Goal: Task Accomplishment & Management: Complete application form

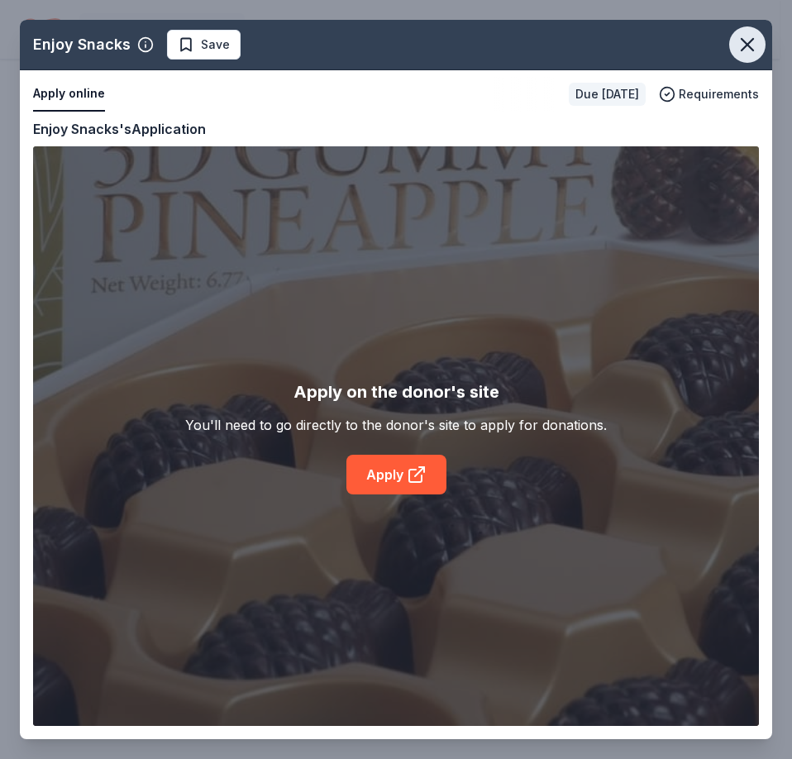
click at [744, 44] on icon "button" at bounding box center [747, 44] width 23 height 23
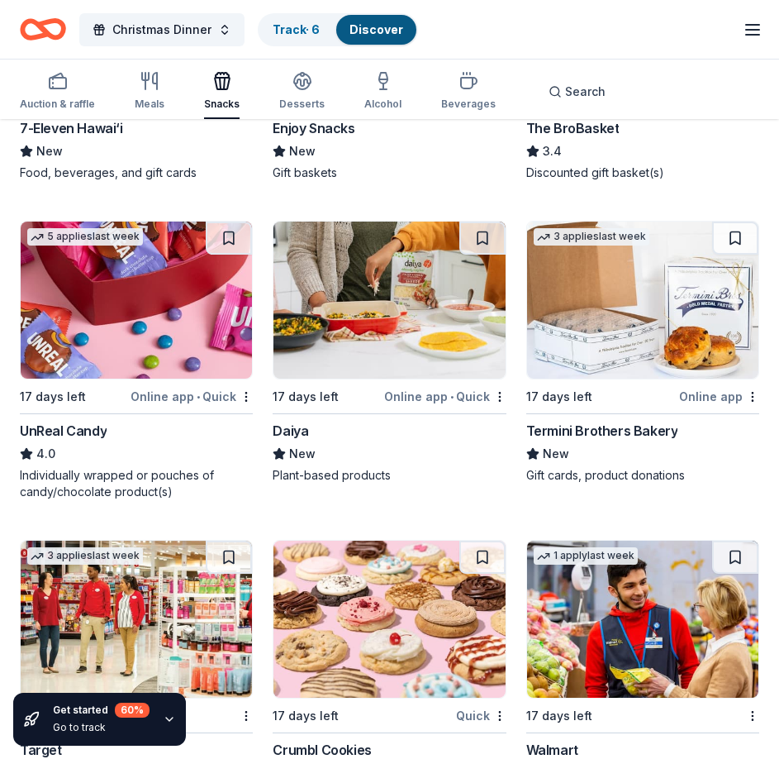
scroll to position [992, 0]
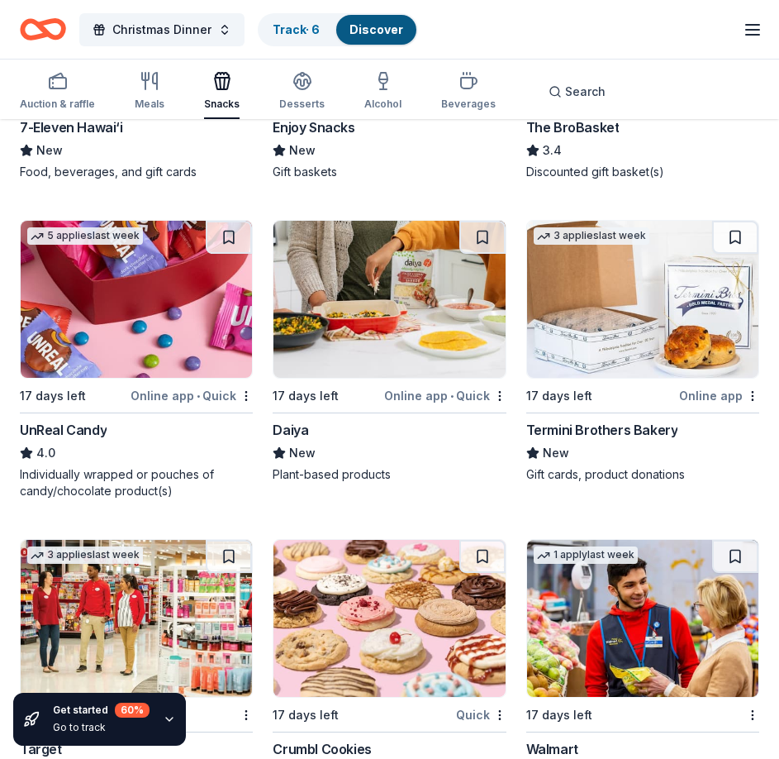
click at [398, 306] on img at bounding box center [389, 299] width 231 height 157
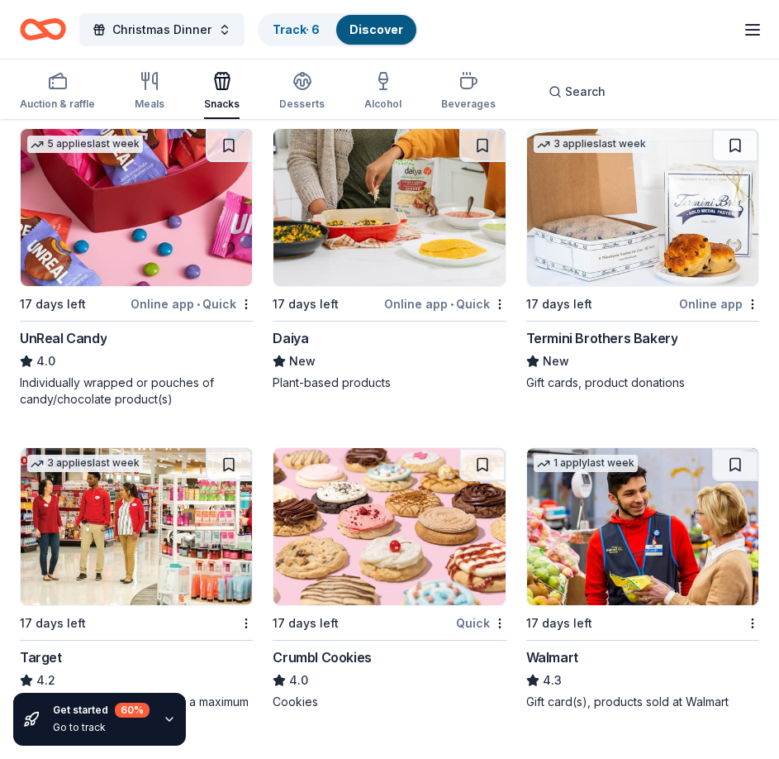
scroll to position [1240, 0]
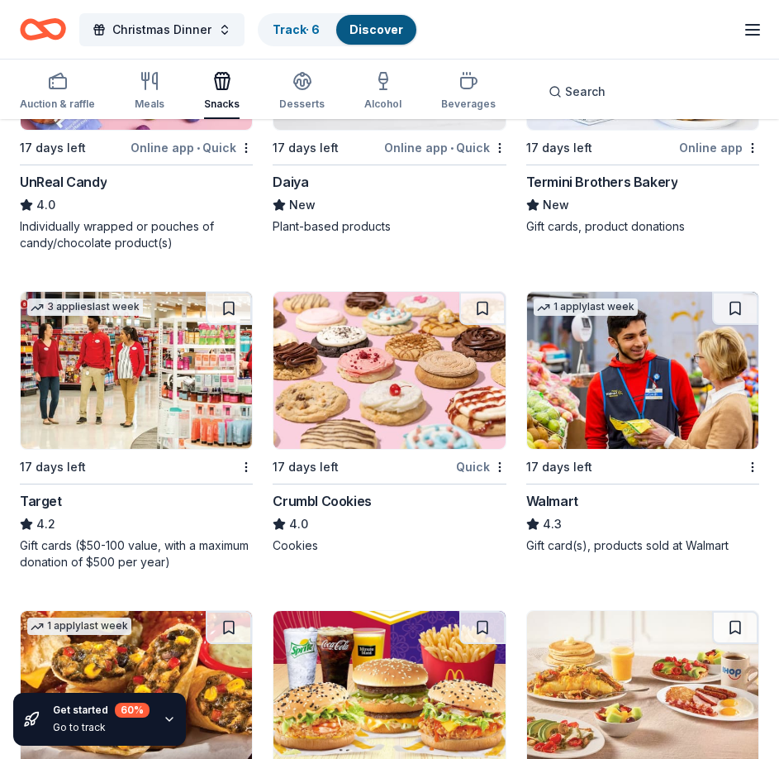
click at [372, 382] on img at bounding box center [389, 370] width 231 height 157
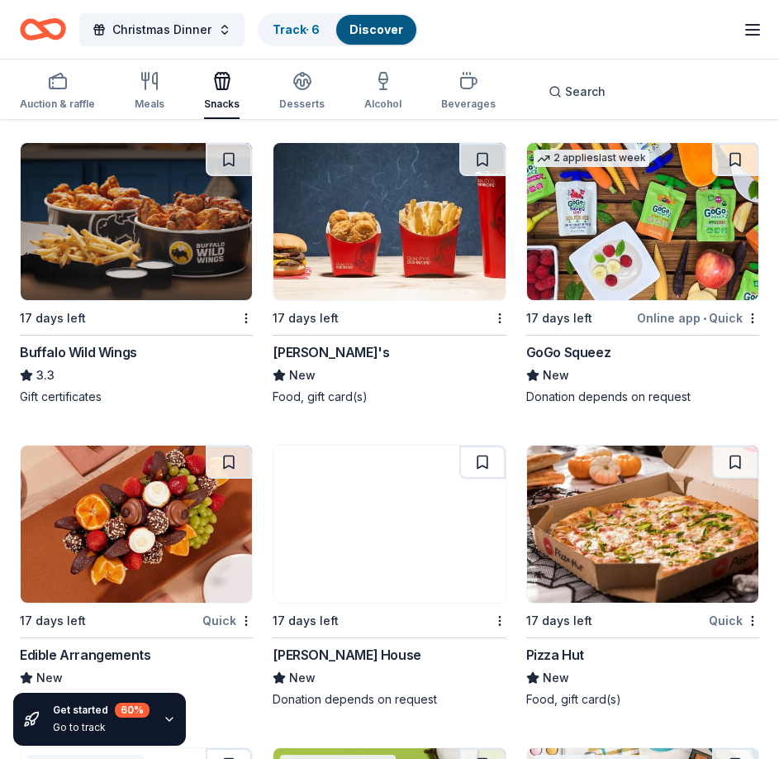
scroll to position [2284, 0]
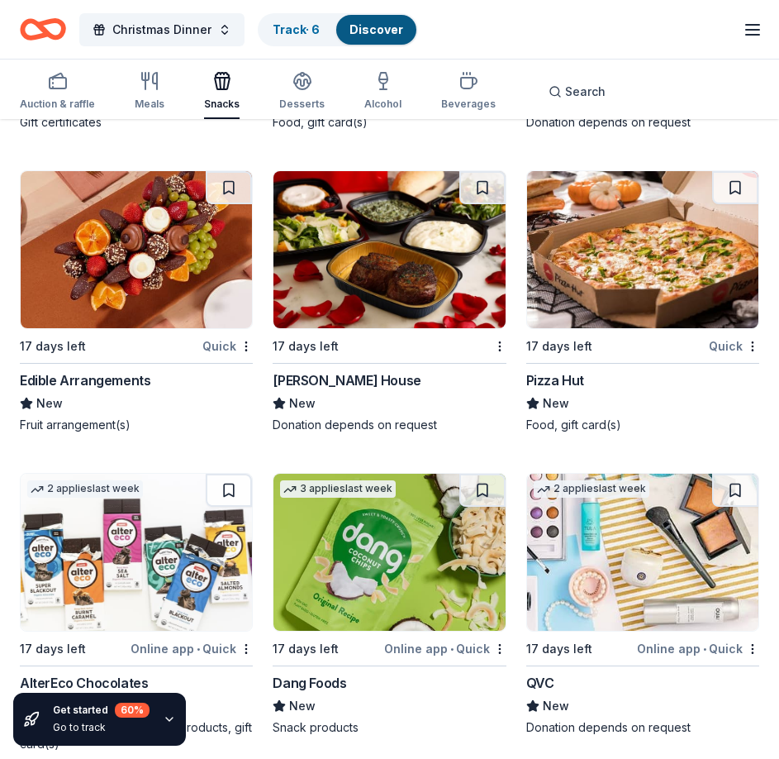
click at [137, 253] on img at bounding box center [136, 249] width 231 height 157
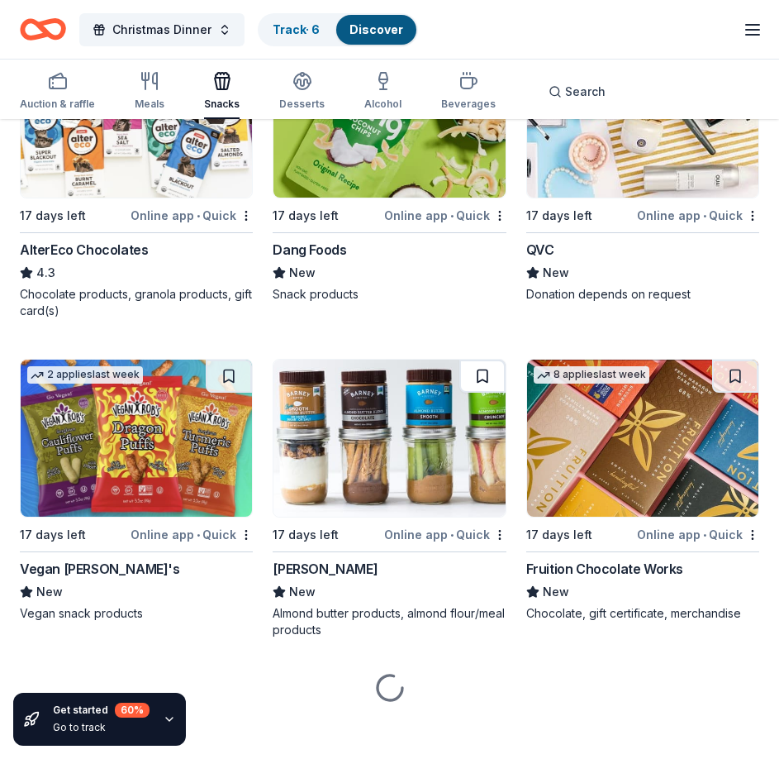
scroll to position [2729, 0]
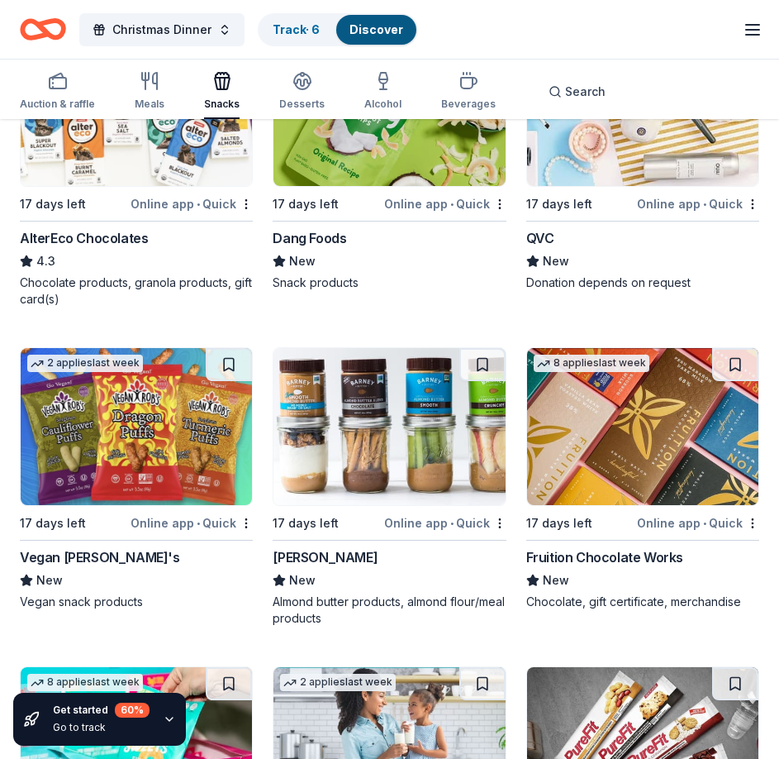
click at [385, 458] on img at bounding box center [389, 426] width 231 height 157
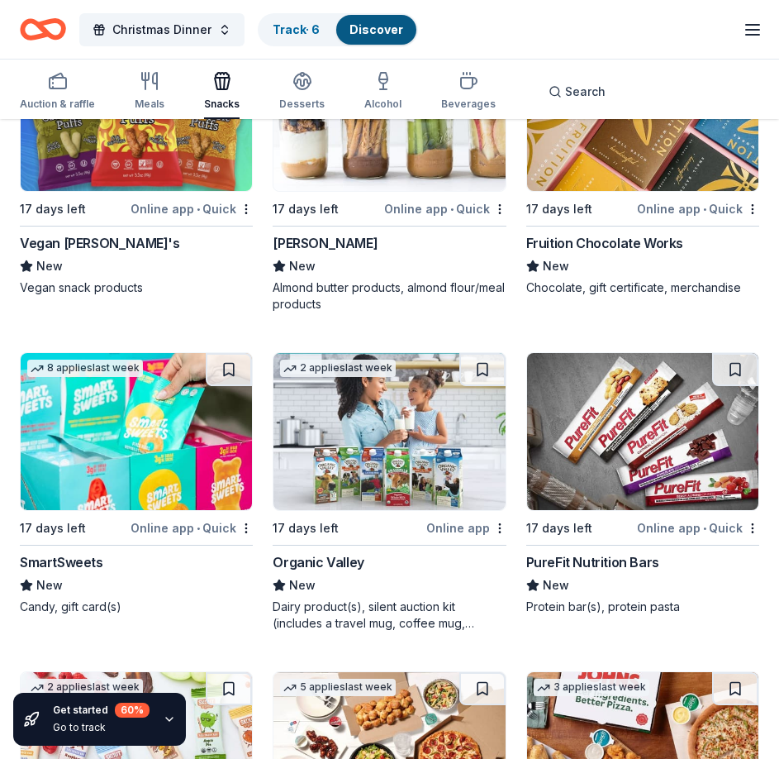
scroll to position [3060, 0]
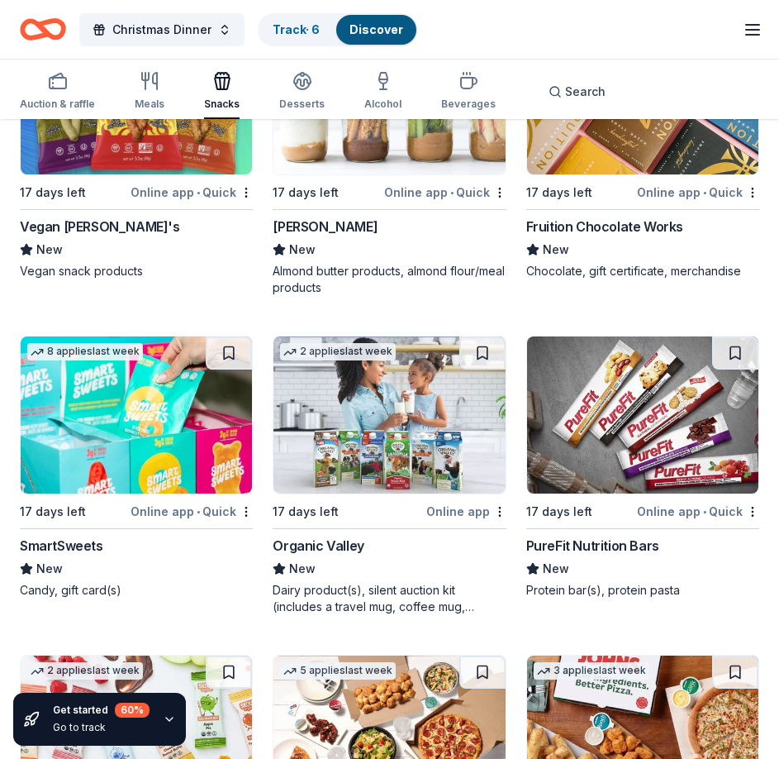
click at [143, 438] on img at bounding box center [136, 414] width 231 height 157
click at [633, 445] on img at bounding box center [642, 414] width 231 height 157
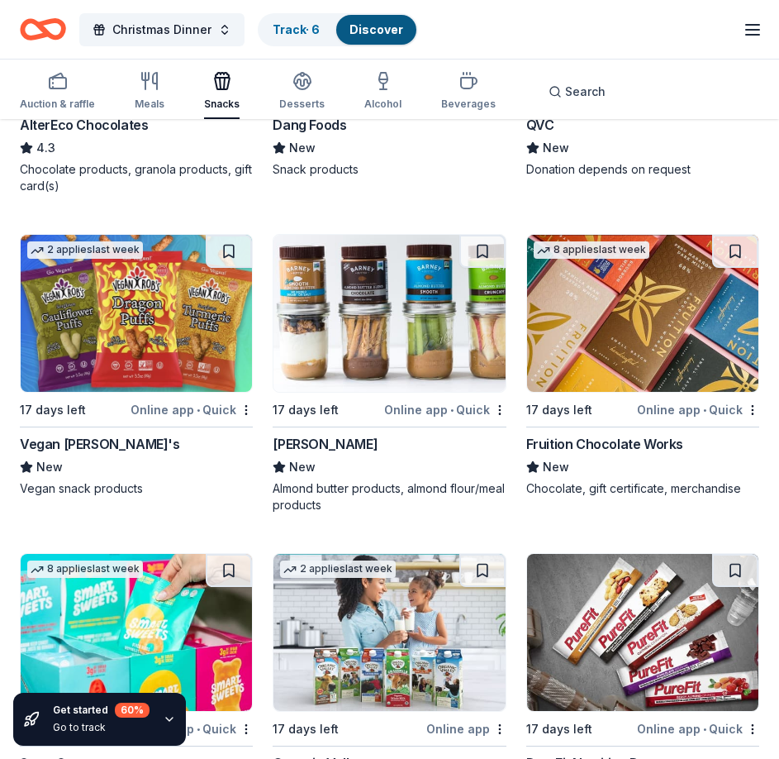
scroll to position [2838, 0]
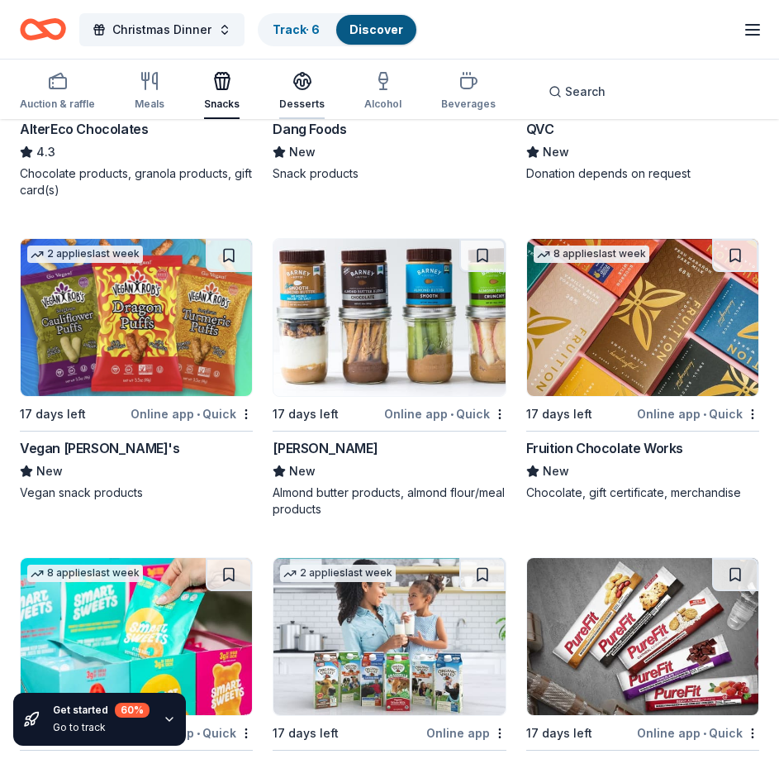
click at [304, 90] on icon "button" at bounding box center [303, 81] width 20 height 20
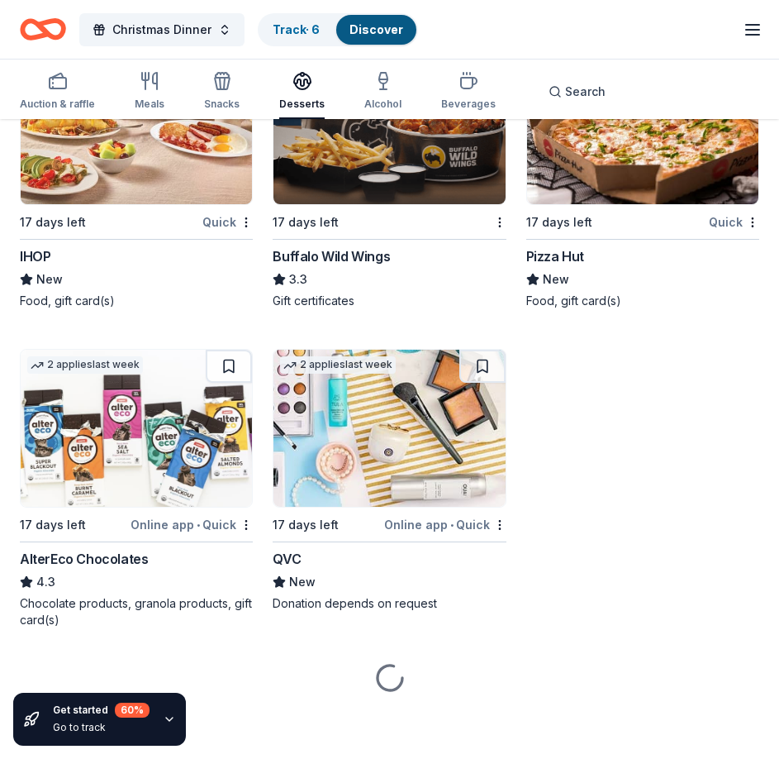
scroll to position [1805, 0]
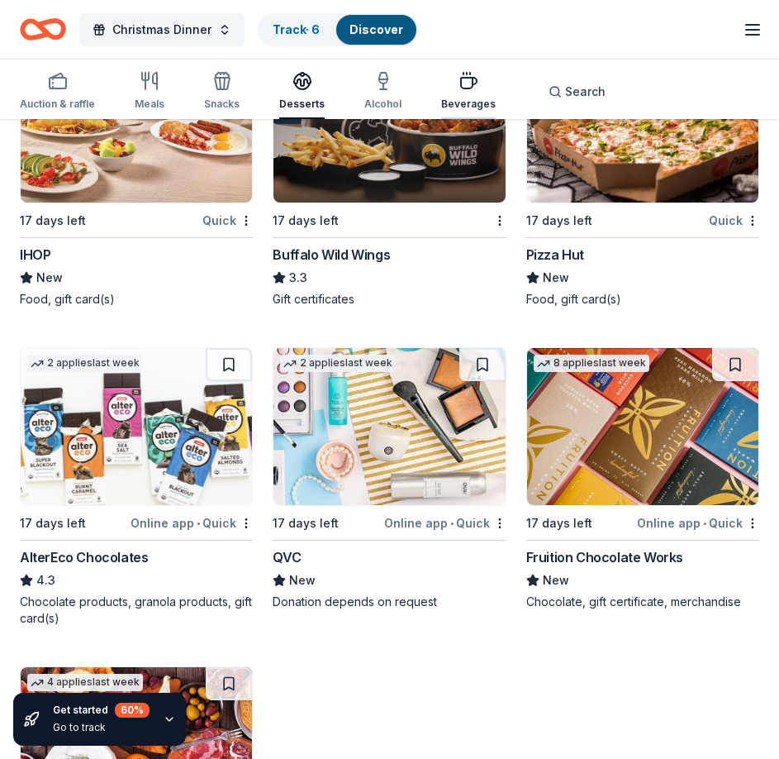
click at [461, 91] on div "Beverages" at bounding box center [468, 91] width 55 height 40
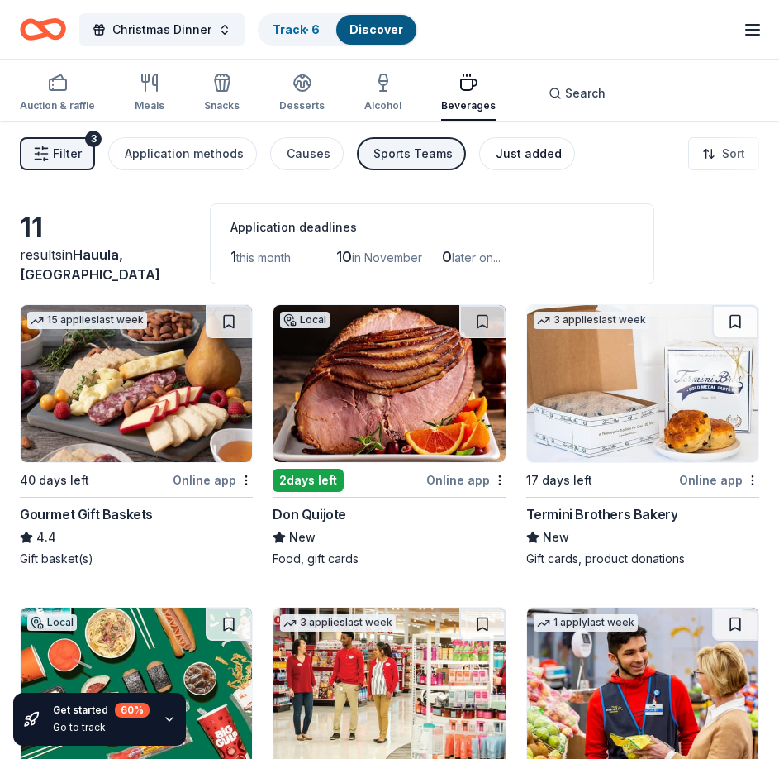
click at [501, 145] on div "Just added" at bounding box center [529, 154] width 66 height 20
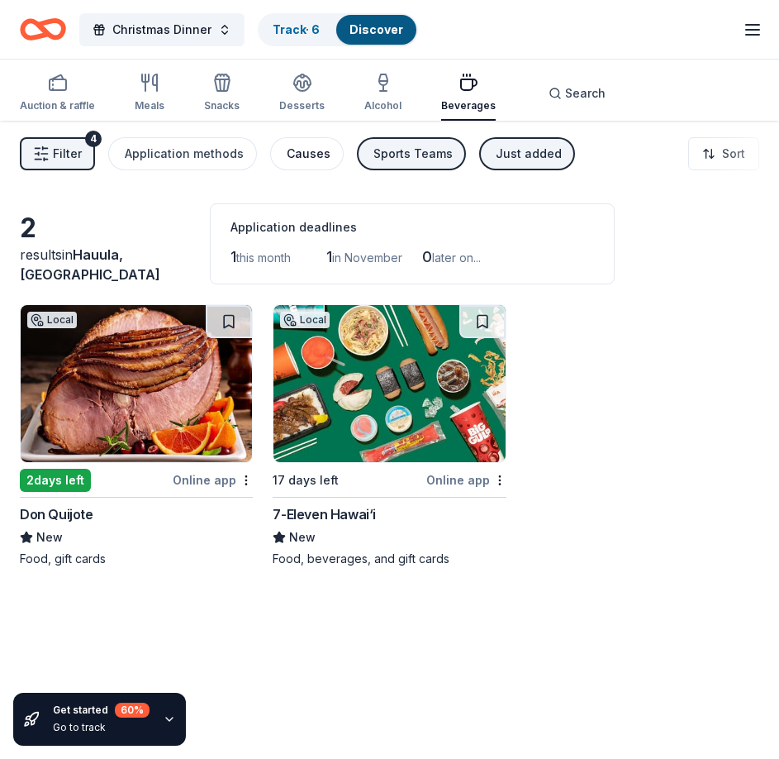
click at [302, 155] on div "Causes" at bounding box center [309, 154] width 44 height 20
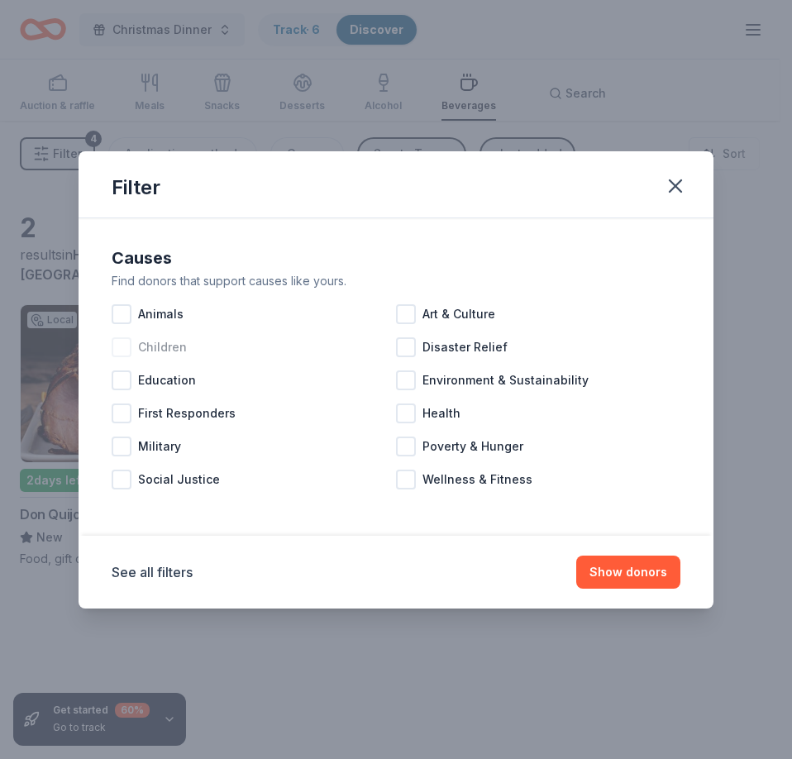
click at [126, 348] on div at bounding box center [122, 347] width 20 height 20
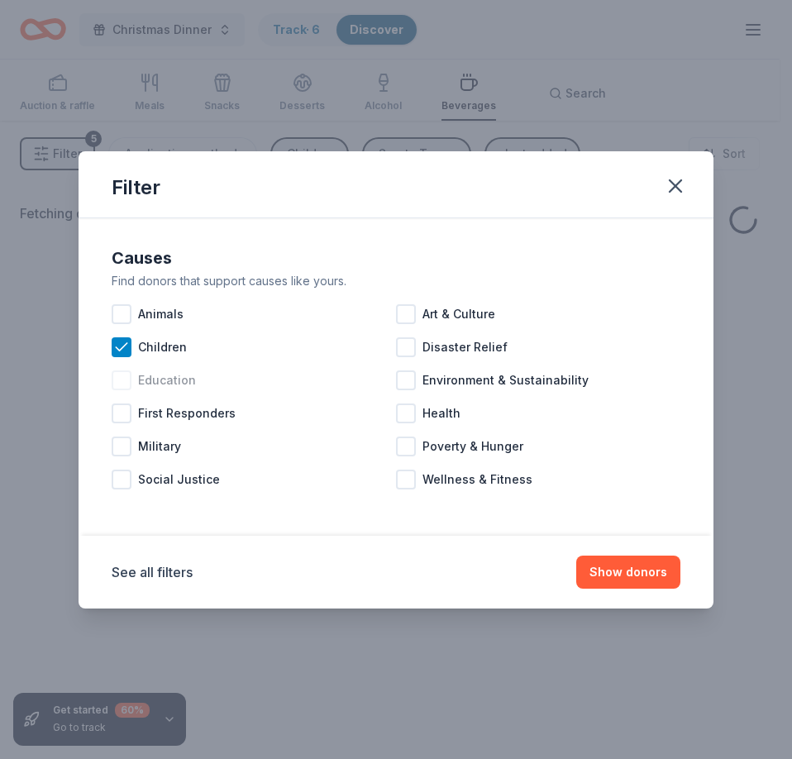
click at [131, 379] on div at bounding box center [122, 380] width 20 height 20
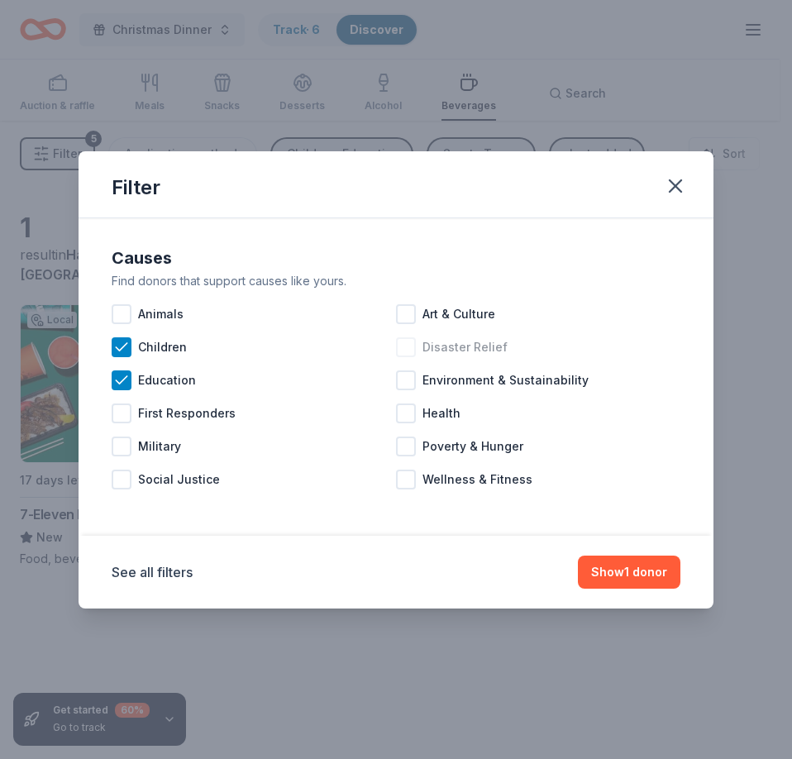
drag, startPoint x: 408, startPoint y: 312, endPoint x: 412, endPoint y: 334, distance: 22.6
click at [412, 317] on div at bounding box center [406, 314] width 20 height 20
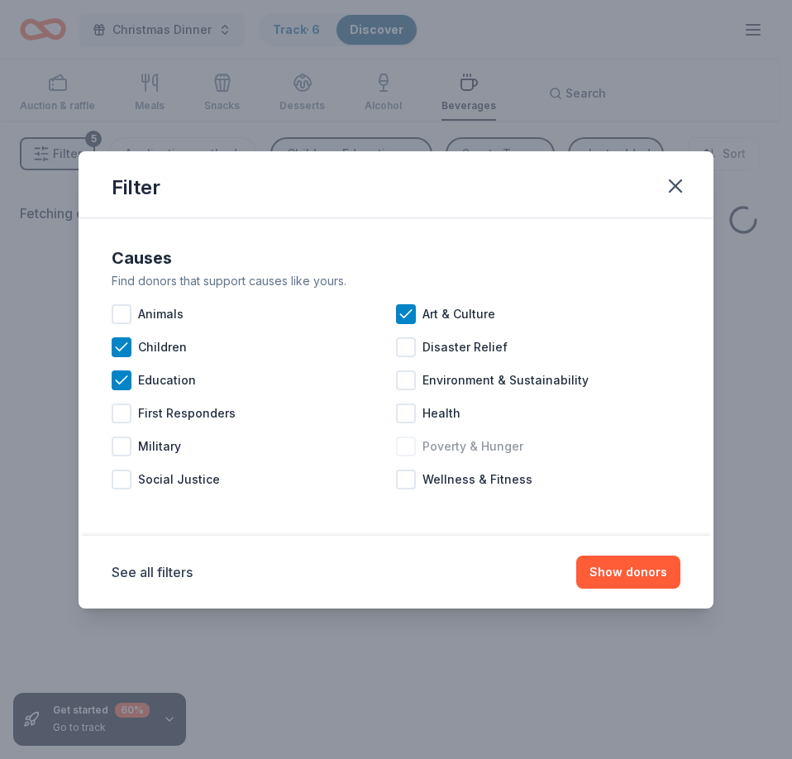
click at [406, 443] on div at bounding box center [406, 446] width 20 height 20
drag, startPoint x: 407, startPoint y: 480, endPoint x: 413, endPoint y: 464, distance: 17.5
click at [406, 481] on div at bounding box center [406, 479] width 20 height 20
click at [406, 381] on div at bounding box center [406, 380] width 20 height 20
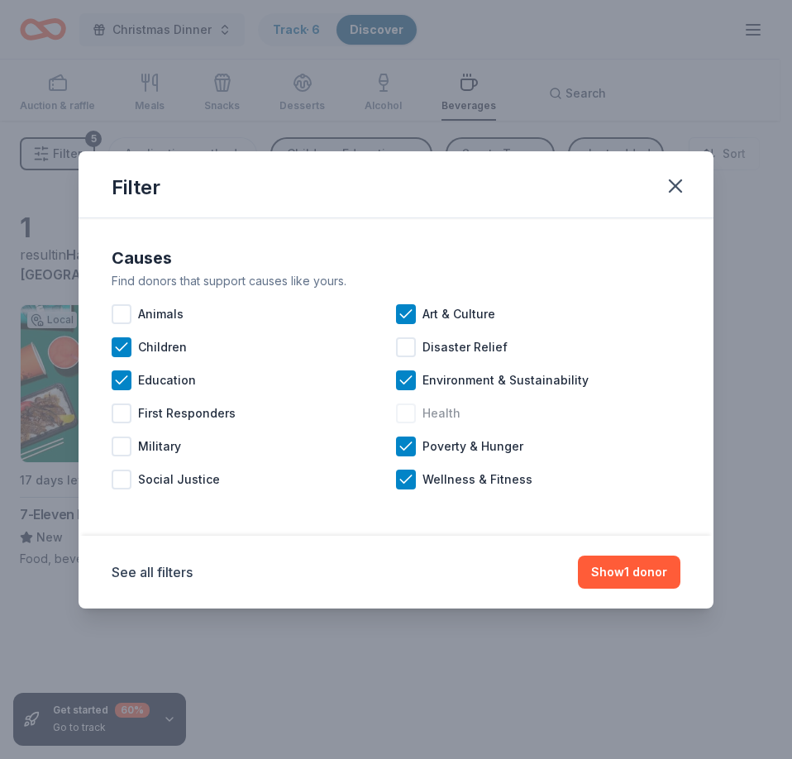
click at [402, 414] on div at bounding box center [406, 413] width 20 height 20
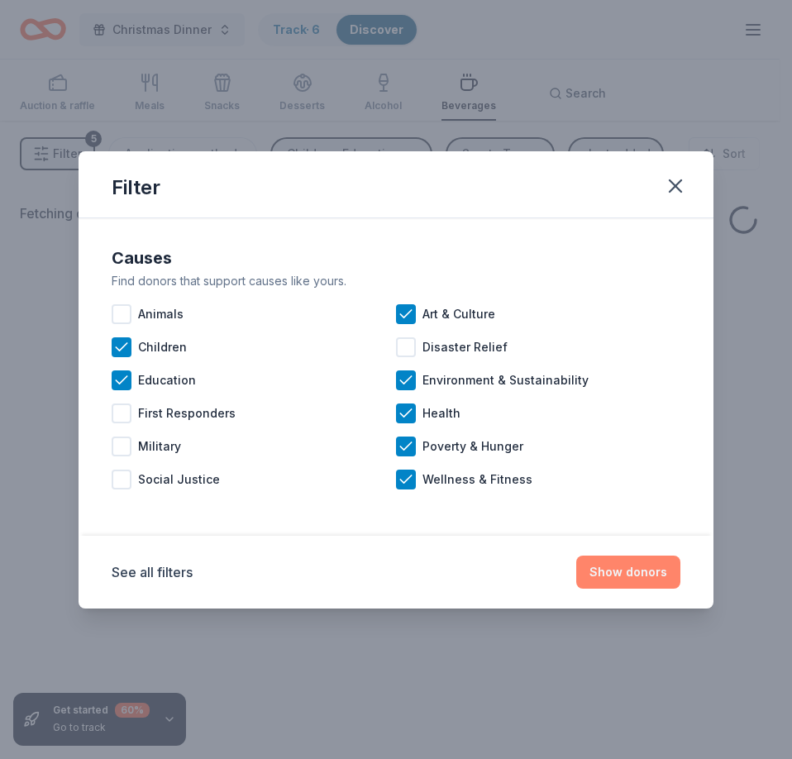
click at [623, 571] on button "Show donors" at bounding box center [628, 571] width 104 height 33
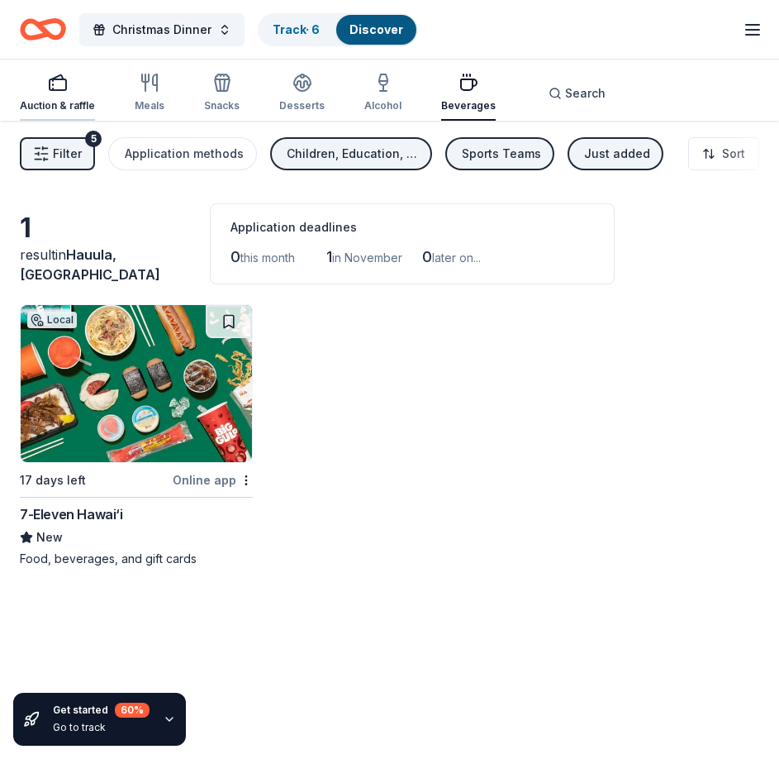
click at [71, 90] on div "button" at bounding box center [57, 83] width 75 height 20
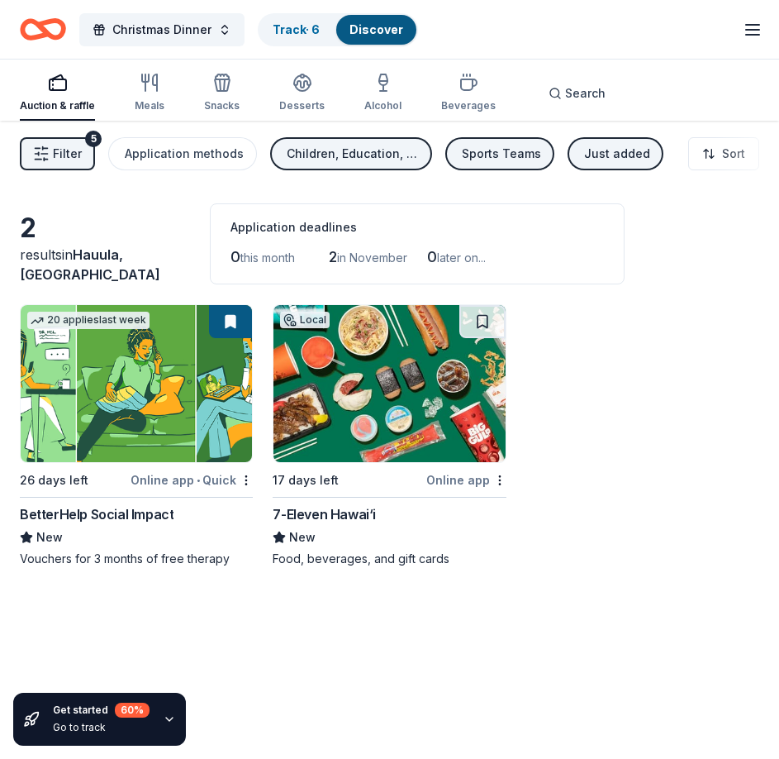
click at [67, 149] on span "Filter" at bounding box center [67, 154] width 29 height 20
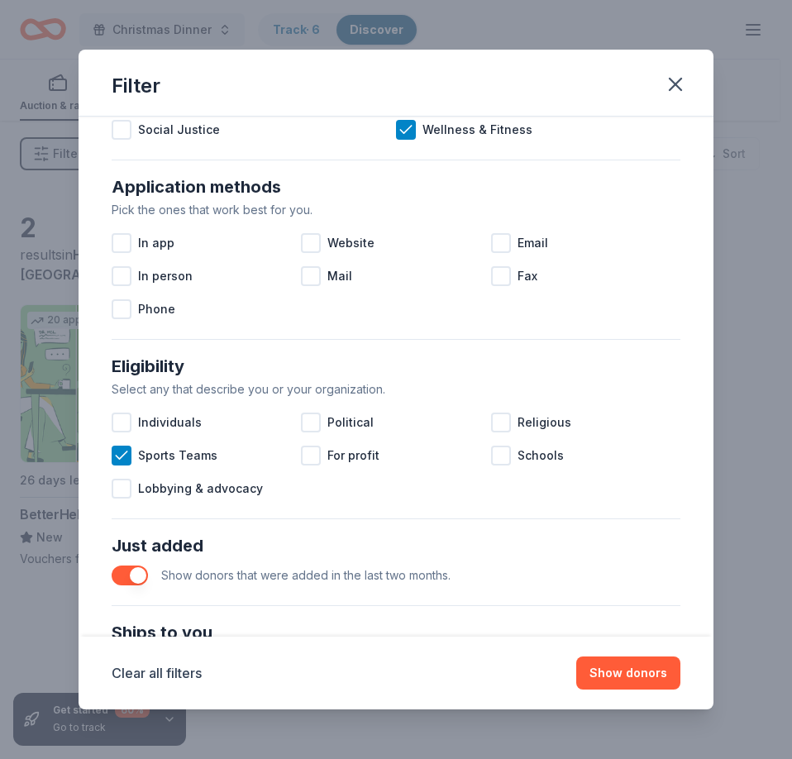
scroll to position [413, 0]
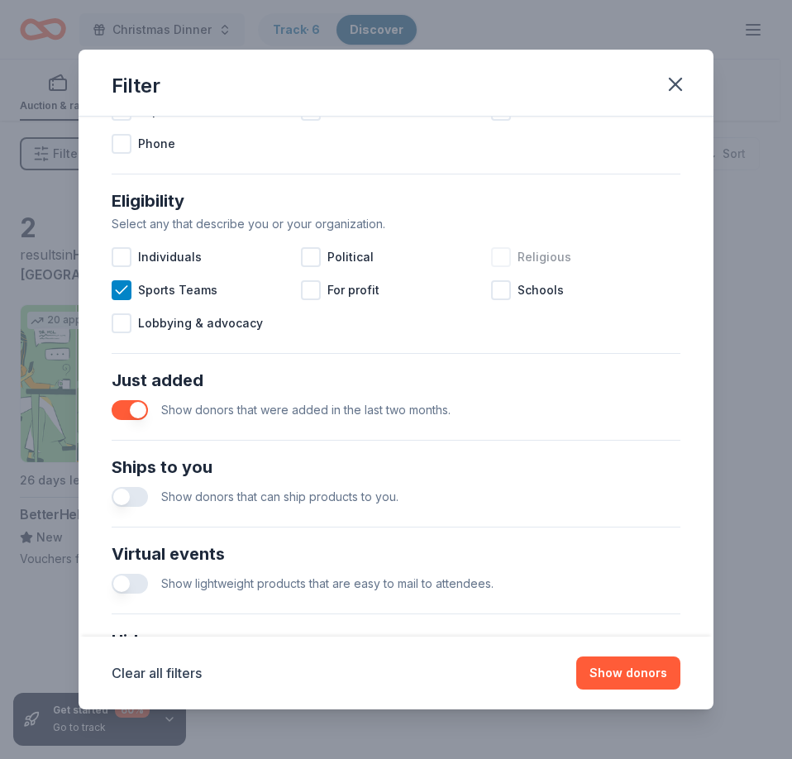
click at [495, 261] on div at bounding box center [501, 257] width 20 height 20
click at [130, 286] on div at bounding box center [122, 290] width 20 height 20
click at [127, 499] on button "button" at bounding box center [130, 497] width 36 height 20
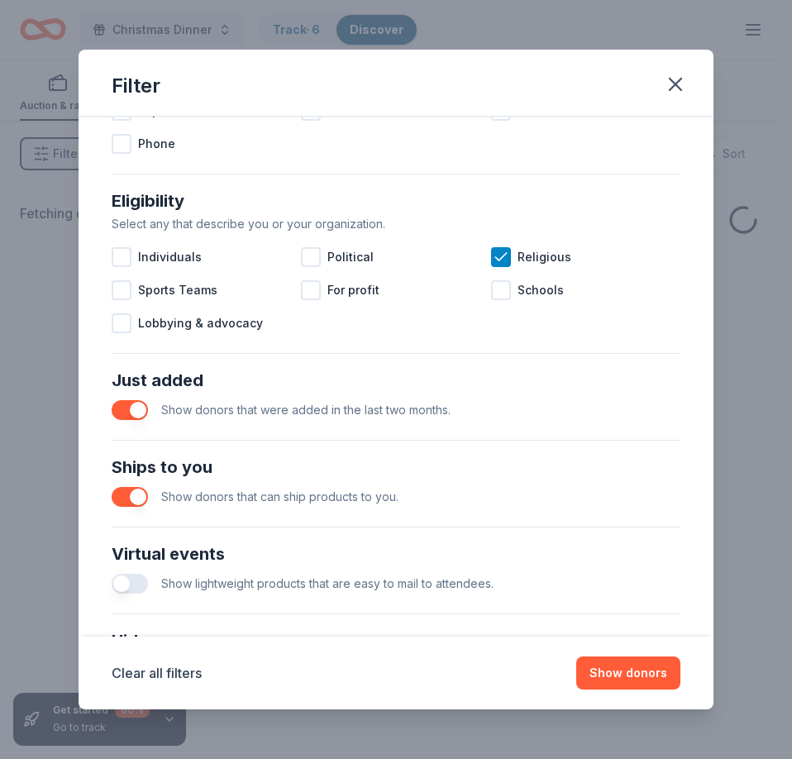
click at [133, 580] on button "button" at bounding box center [130, 584] width 36 height 20
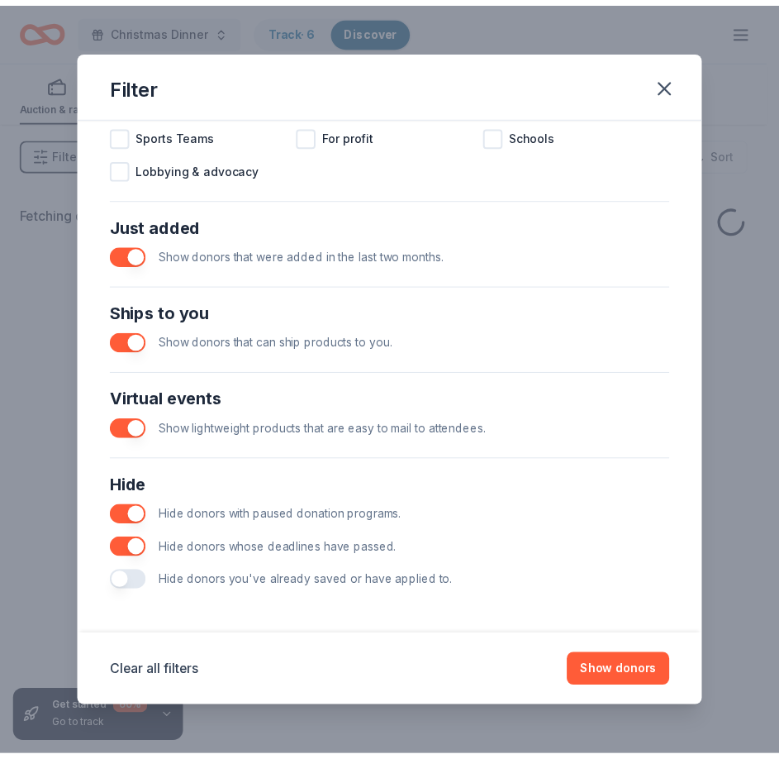
scroll to position [569, 0]
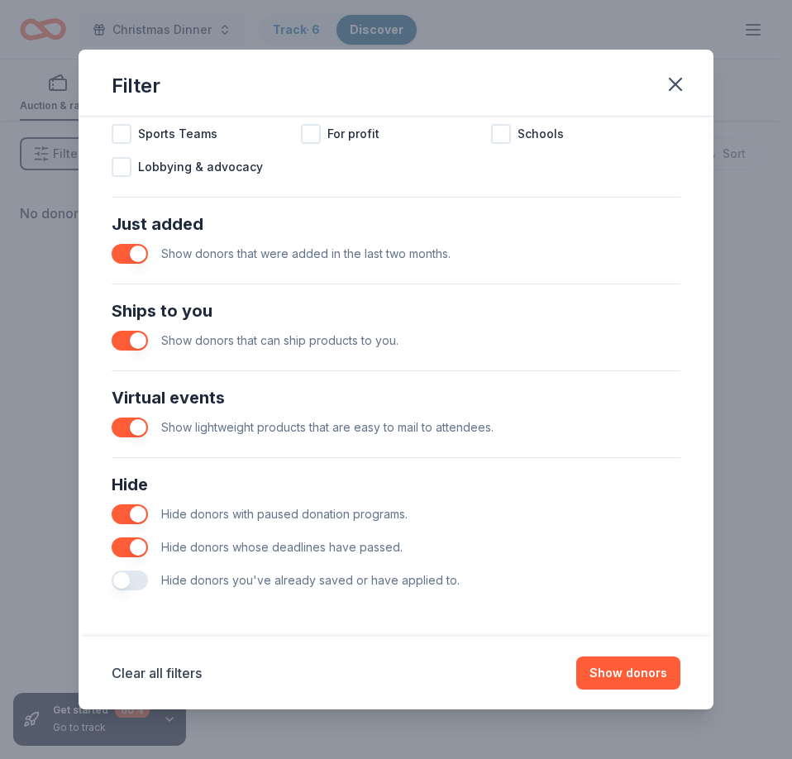
click at [129, 580] on button "button" at bounding box center [130, 580] width 36 height 20
click at [606, 666] on button "Show donors" at bounding box center [628, 672] width 104 height 33
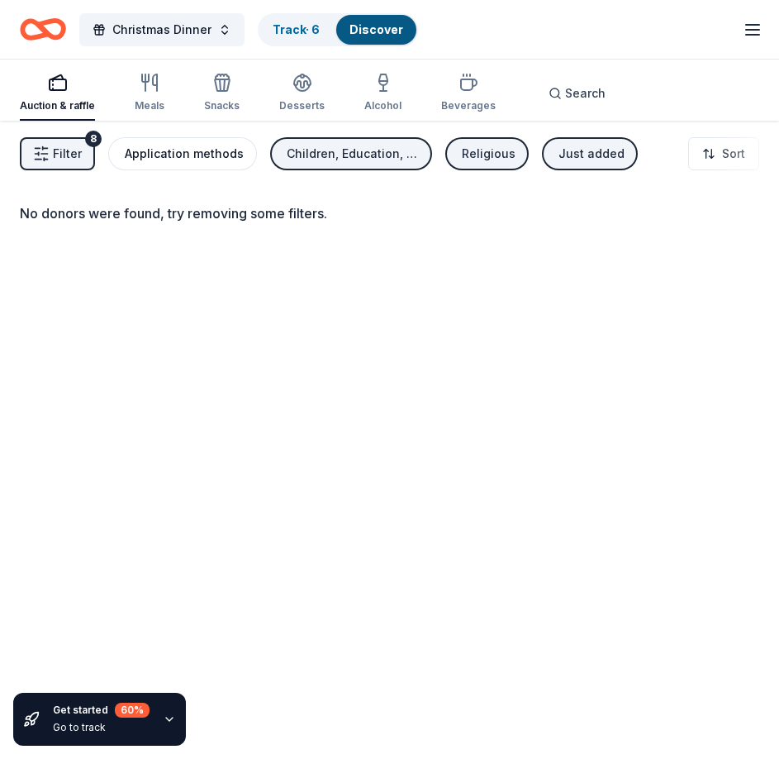
click at [184, 154] on div "Application methods" at bounding box center [184, 154] width 119 height 20
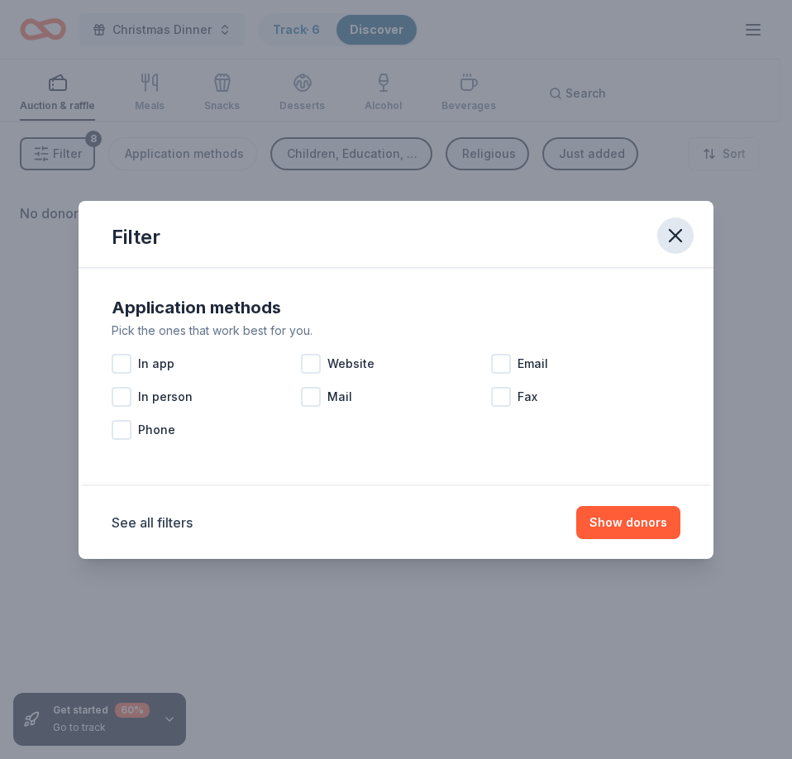
click at [678, 241] on icon "button" at bounding box center [675, 235] width 23 height 23
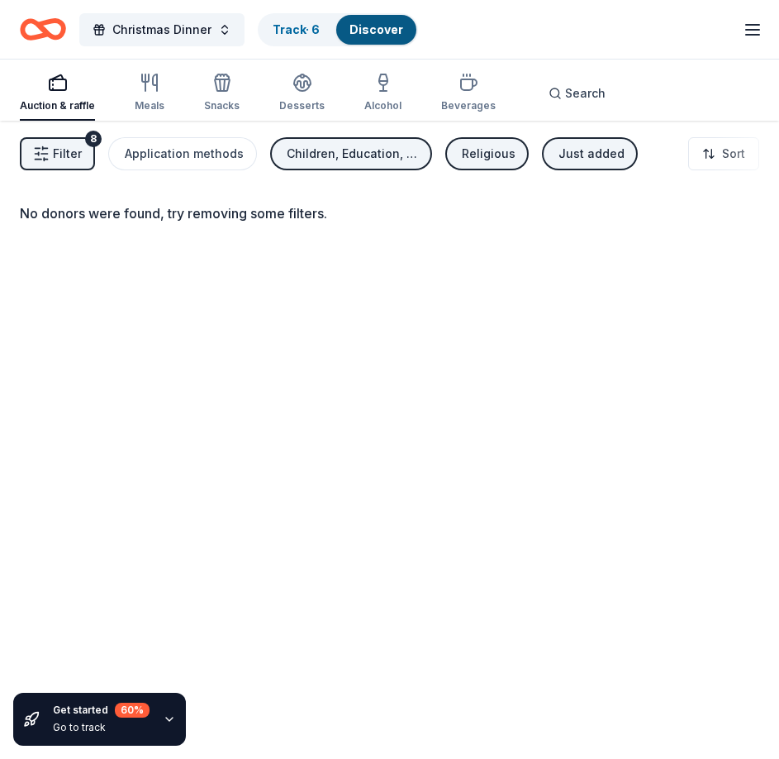
click at [364, 25] on link "Discover" at bounding box center [377, 29] width 54 height 14
click at [312, 33] on link "Track · 6" at bounding box center [296, 29] width 47 height 14
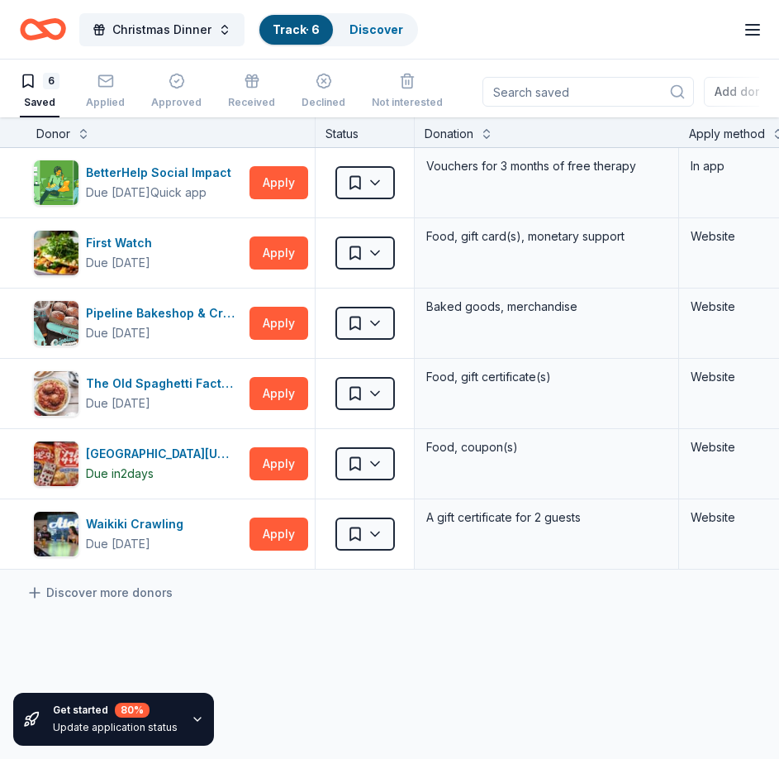
click at [757, 31] on icon "button" at bounding box center [753, 30] width 20 height 20
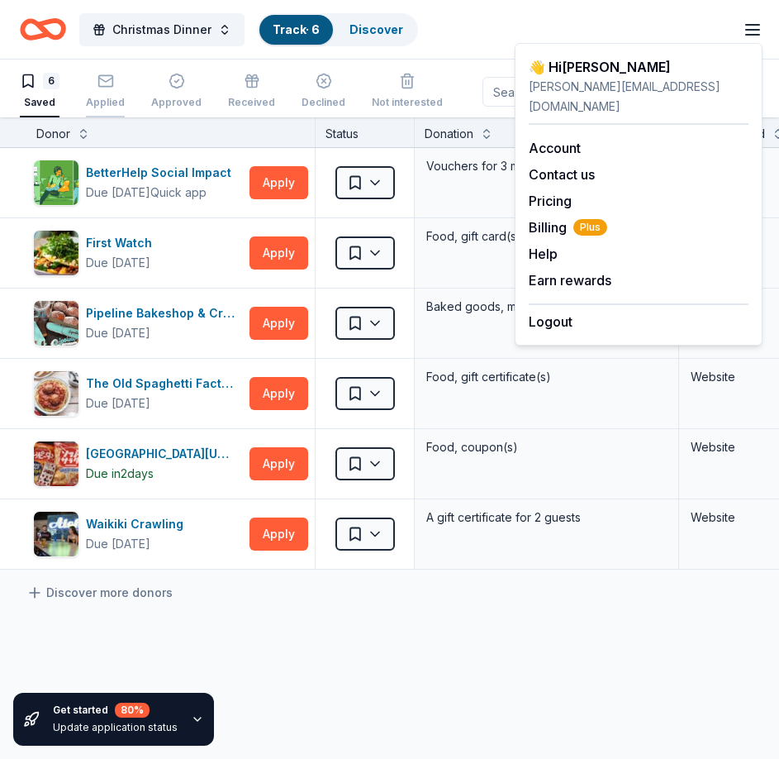
click at [102, 92] on div "Applied" at bounding box center [105, 91] width 39 height 36
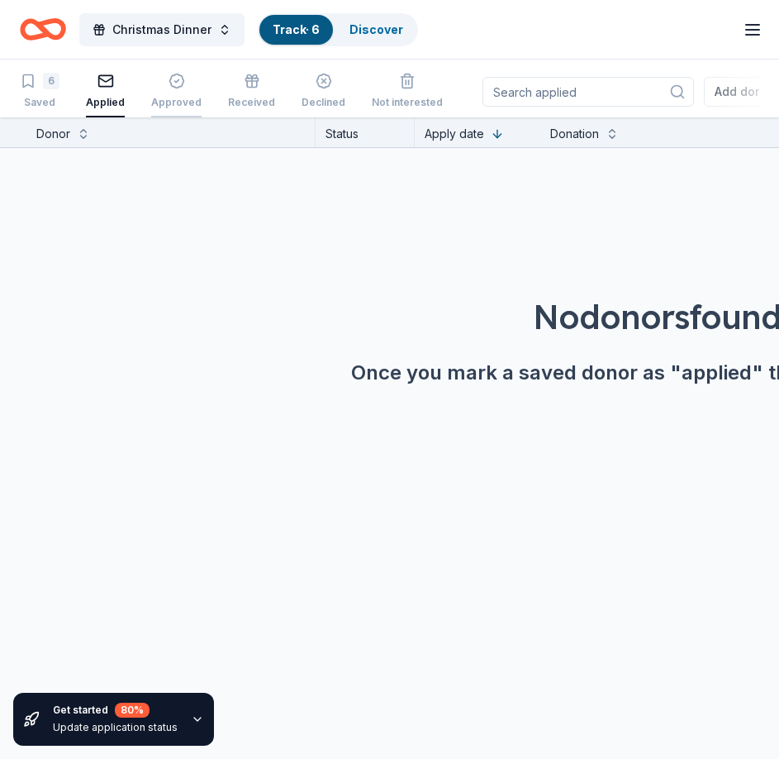
click at [169, 77] on icon "button" at bounding box center [176, 81] width 14 height 14
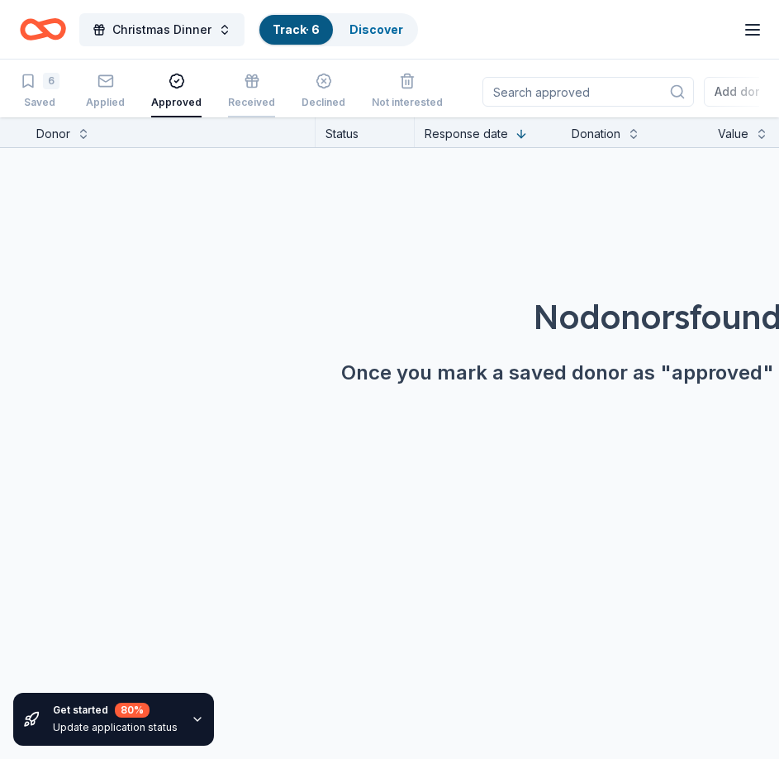
click at [255, 91] on div "Received" at bounding box center [251, 91] width 47 height 36
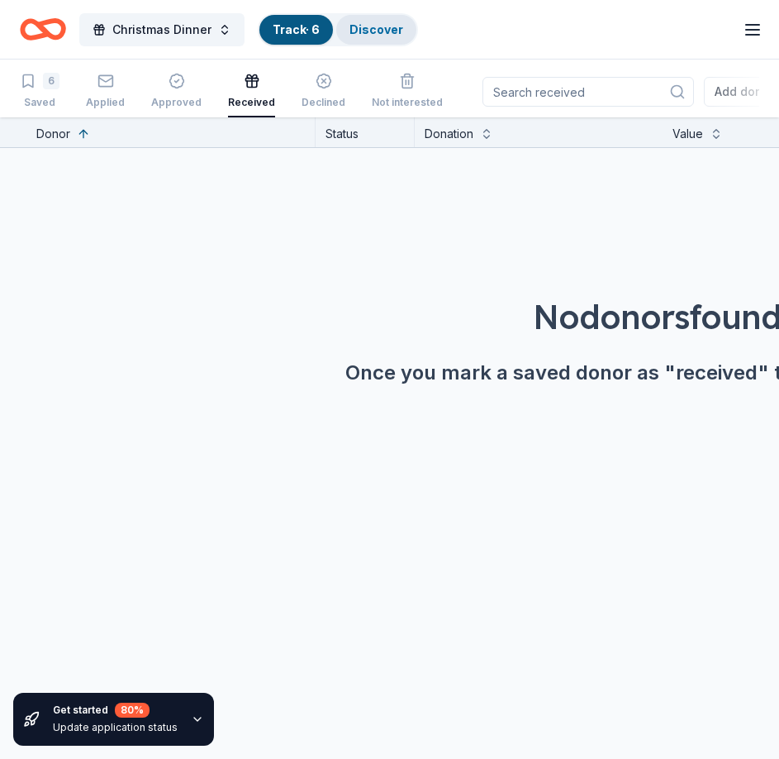
click at [392, 27] on link "Discover" at bounding box center [377, 29] width 54 height 14
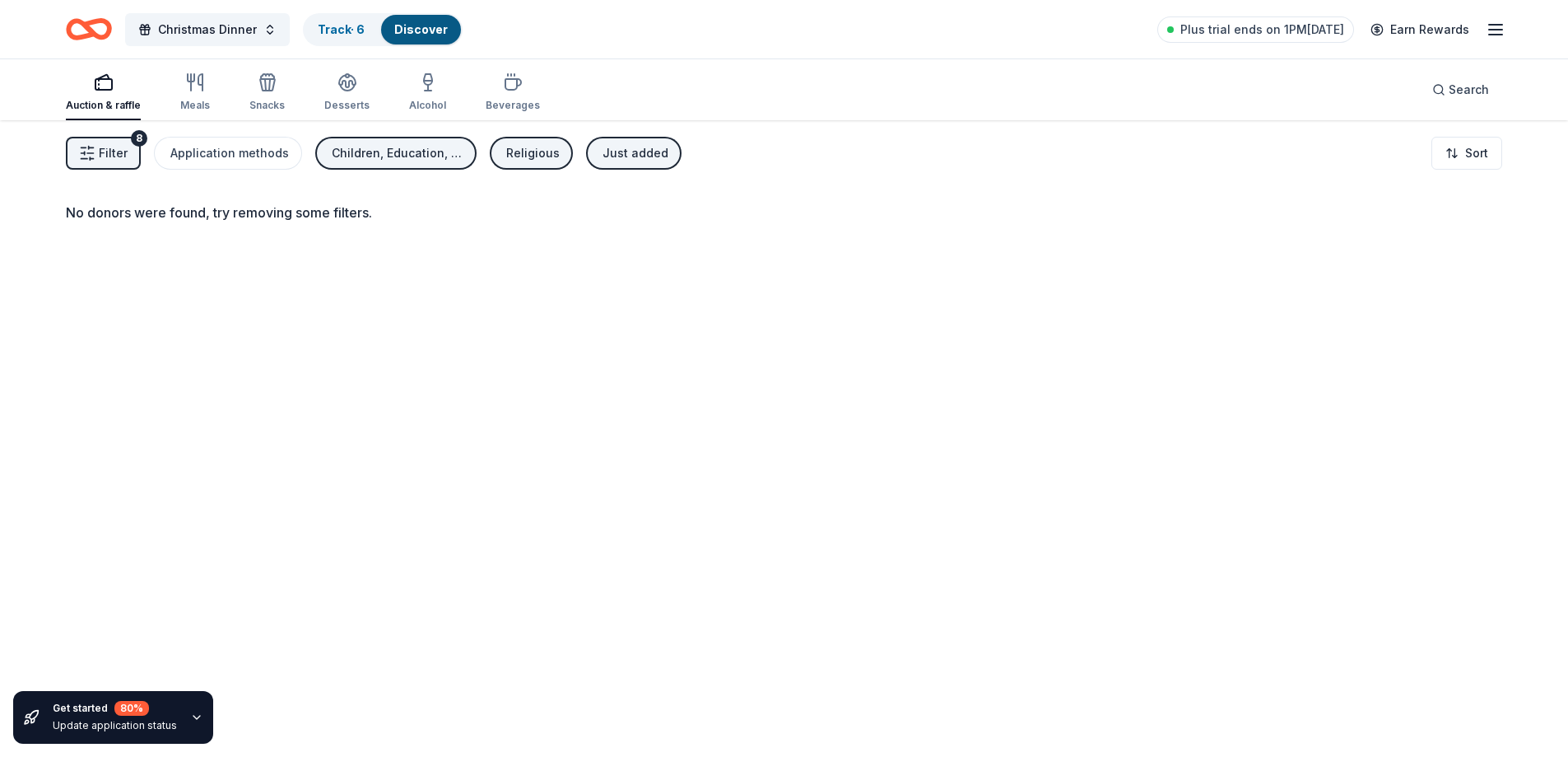
click at [776, 31] on icon "button" at bounding box center [1496, 30] width 20 height 20
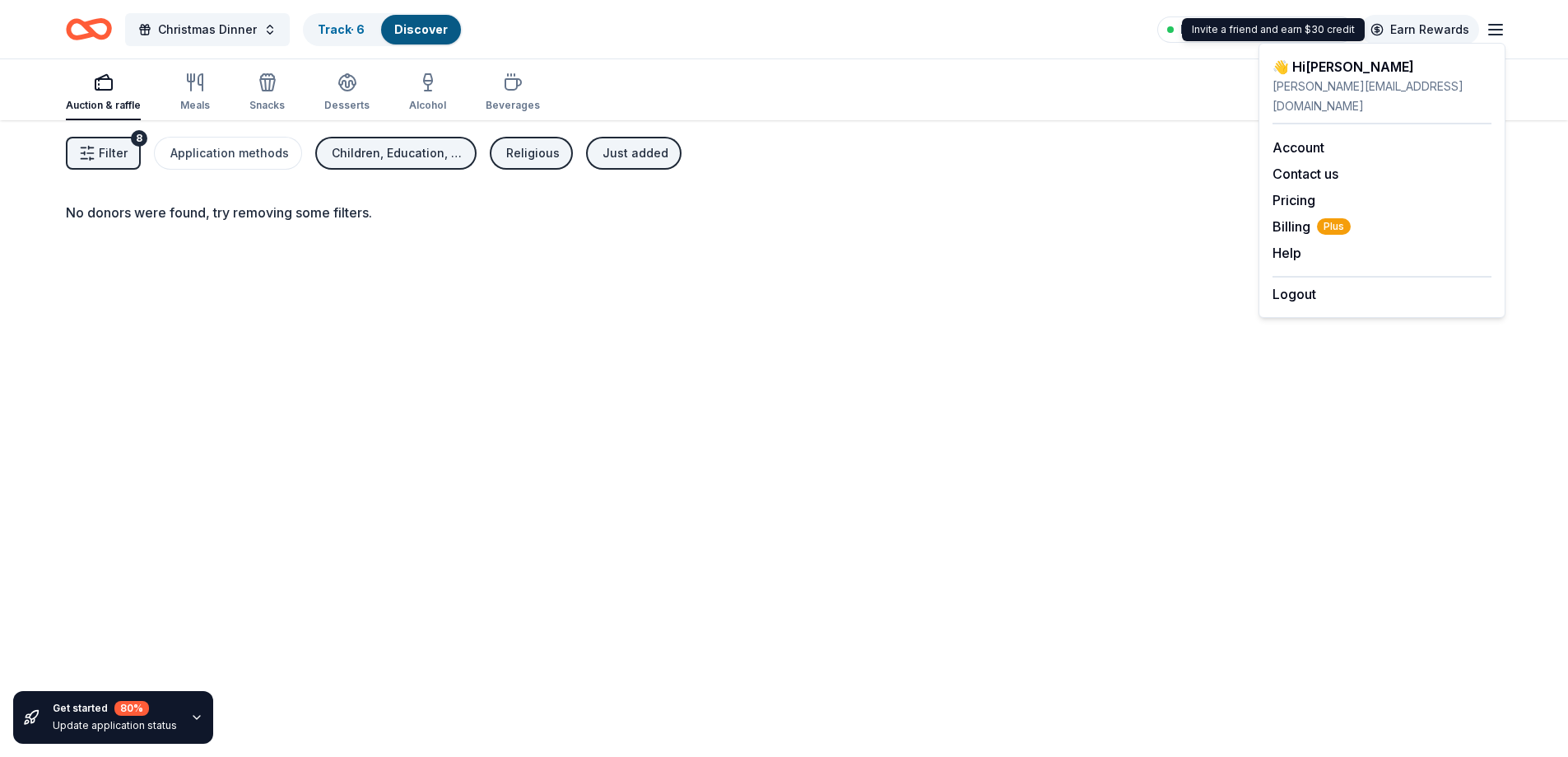
click at [776, 28] on link "Earn Rewards" at bounding box center [1420, 30] width 119 height 30
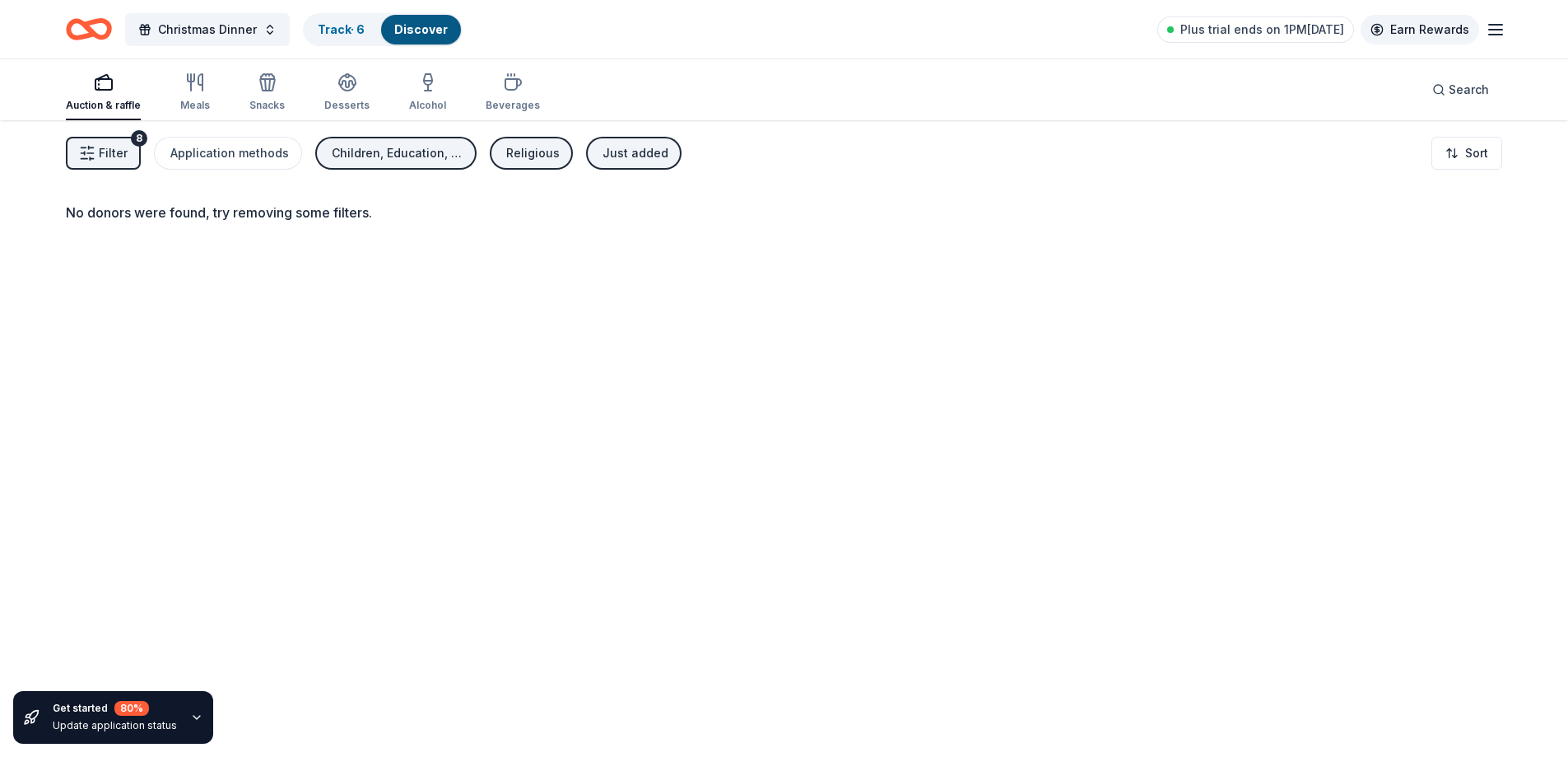
click at [776, 29] on link "Earn Rewards" at bounding box center [1420, 30] width 119 height 30
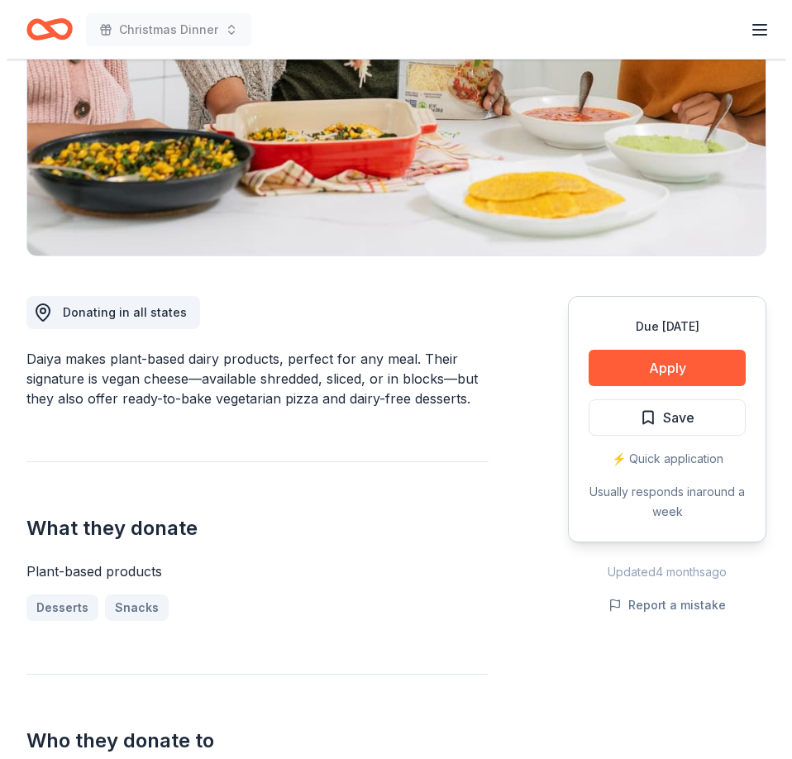
scroll to position [248, 0]
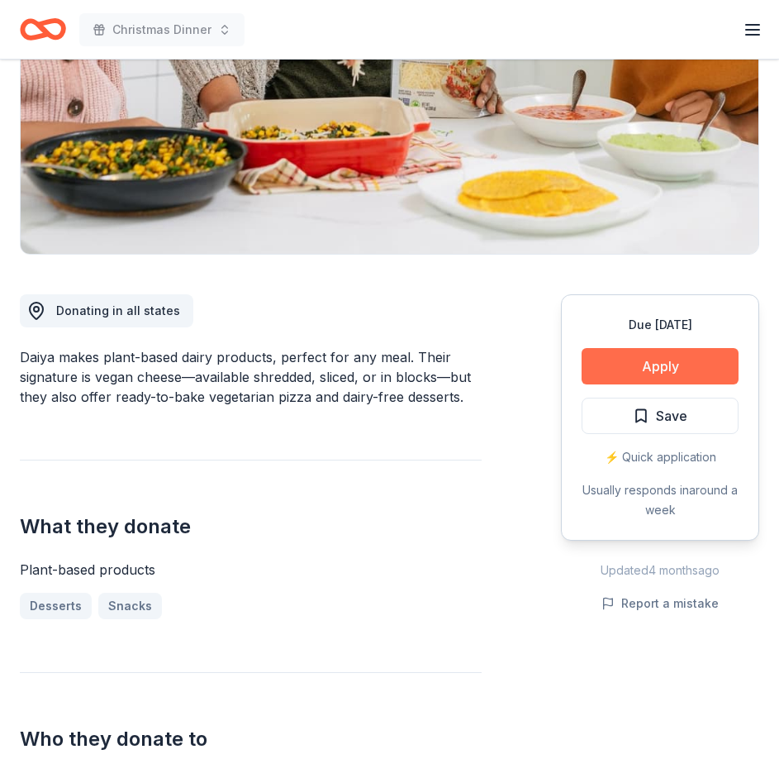
click at [697, 365] on button "Apply" at bounding box center [660, 366] width 157 height 36
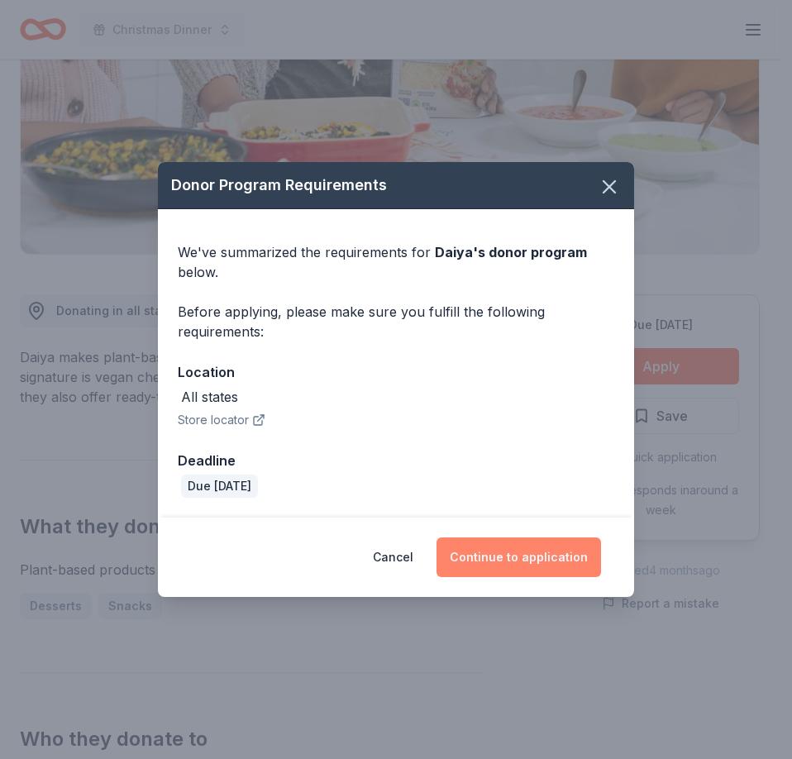
click at [536, 560] on button "Continue to application" at bounding box center [518, 557] width 164 height 40
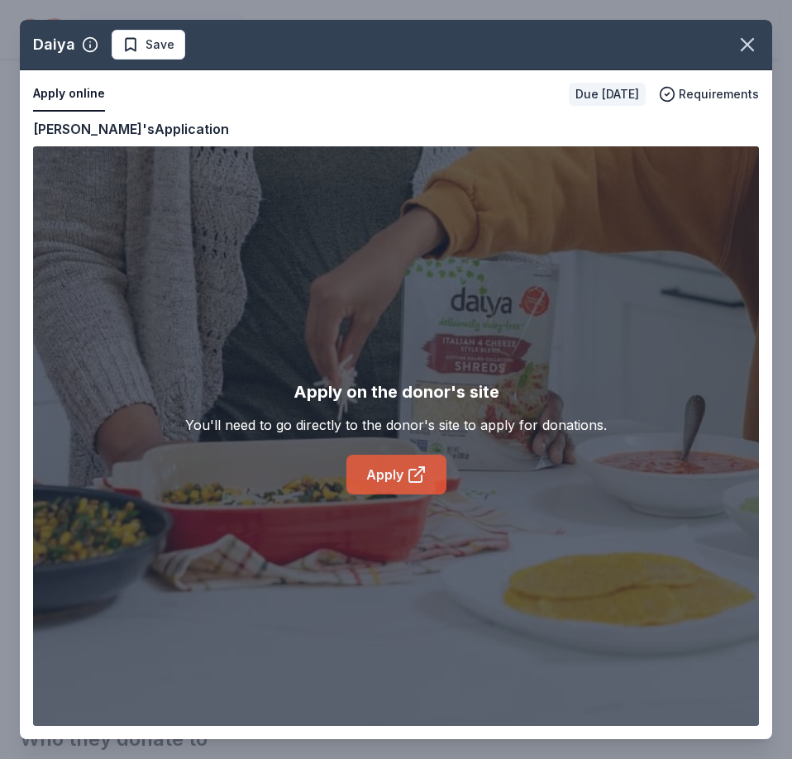
click at [400, 470] on link "Apply" at bounding box center [396, 475] width 100 height 40
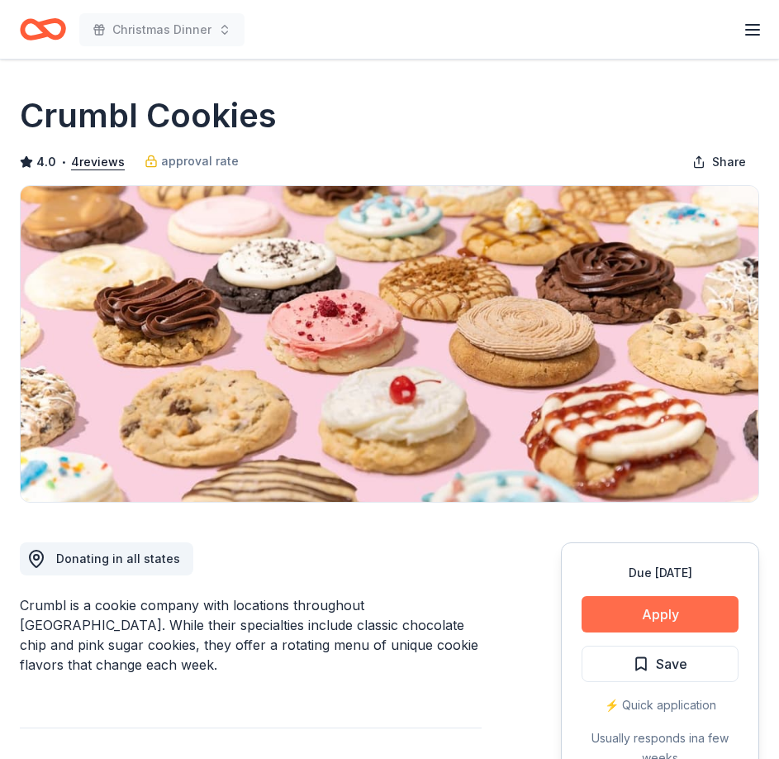
click at [663, 610] on button "Apply" at bounding box center [660, 614] width 157 height 36
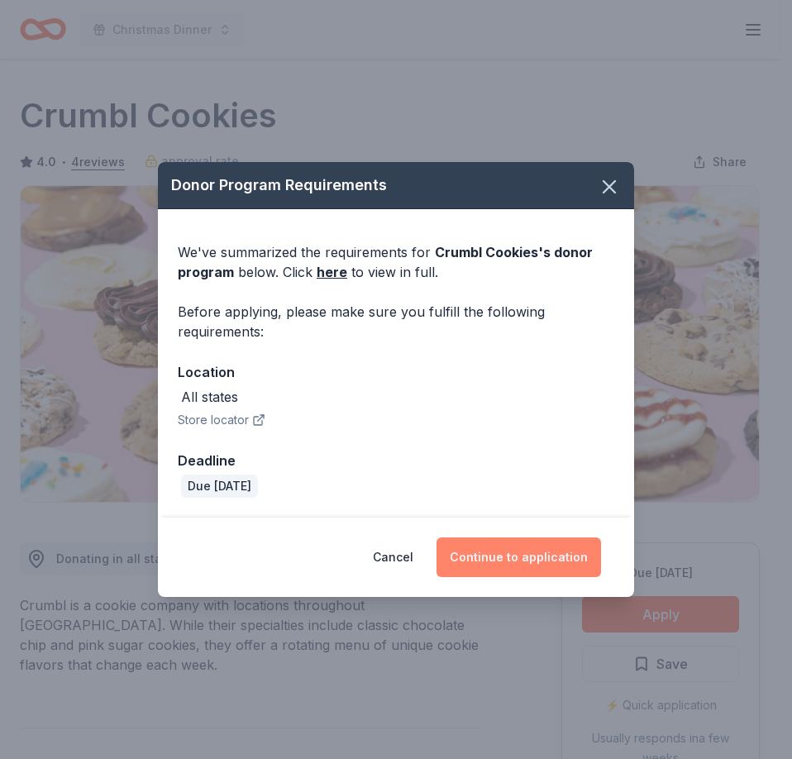
click at [538, 547] on button "Continue to application" at bounding box center [518, 557] width 164 height 40
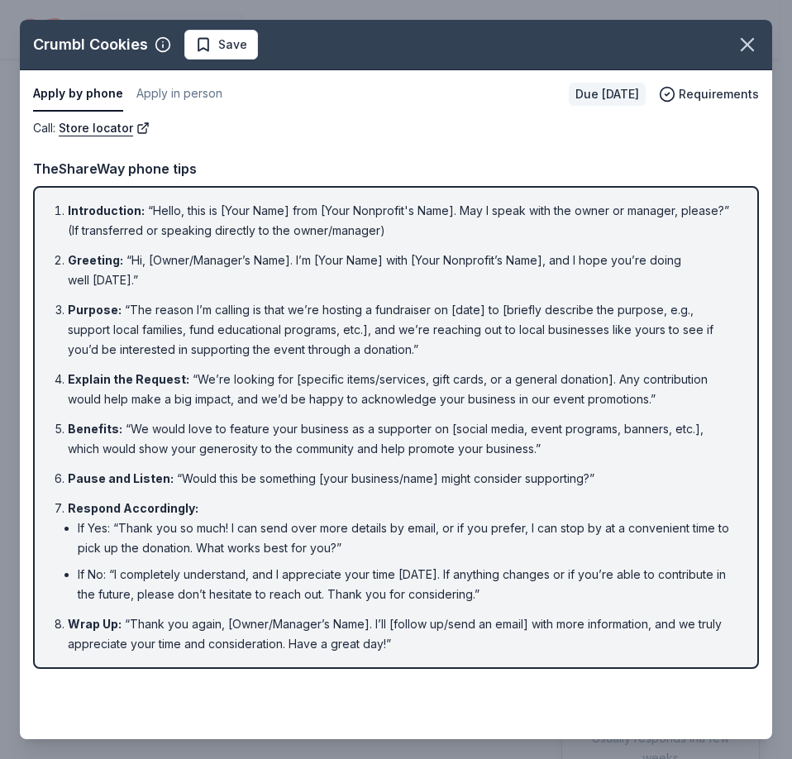
drag, startPoint x: 753, startPoint y: 46, endPoint x: 665, endPoint y: 20, distance: 91.5
click at [758, 50] on icon "button" at bounding box center [747, 44] width 23 height 23
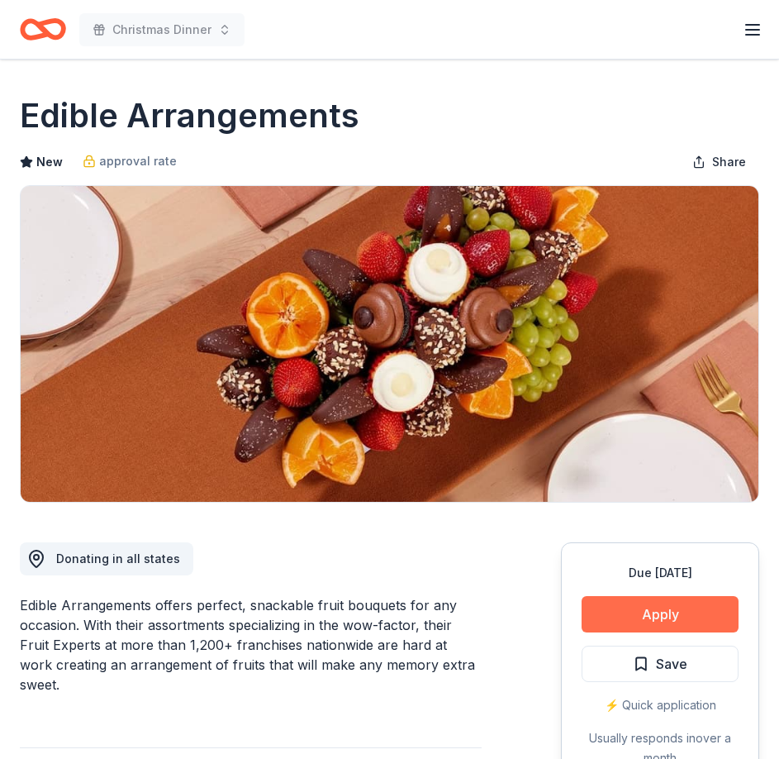
click at [637, 612] on button "Apply" at bounding box center [660, 614] width 157 height 36
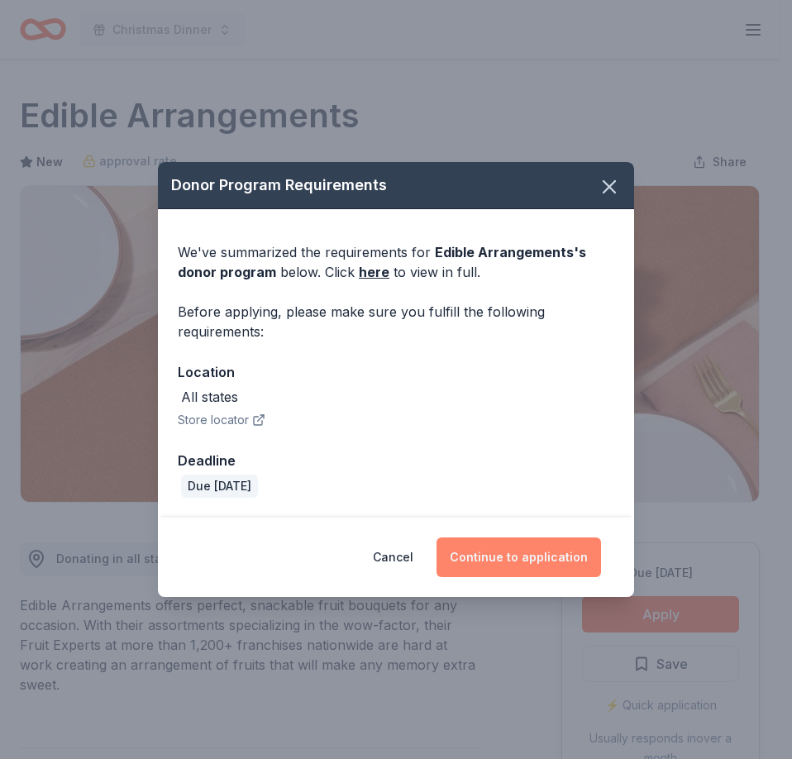
click at [525, 548] on button "Continue to application" at bounding box center [518, 557] width 164 height 40
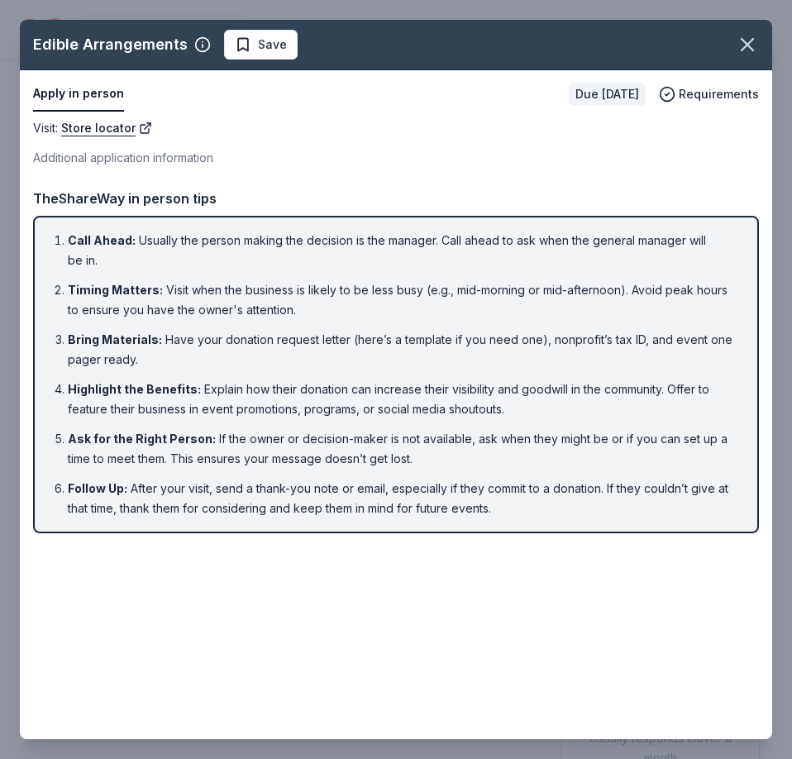
drag, startPoint x: 740, startPoint y: 50, endPoint x: 624, endPoint y: 18, distance: 120.1
click at [736, 50] on icon "button" at bounding box center [747, 44] width 23 height 23
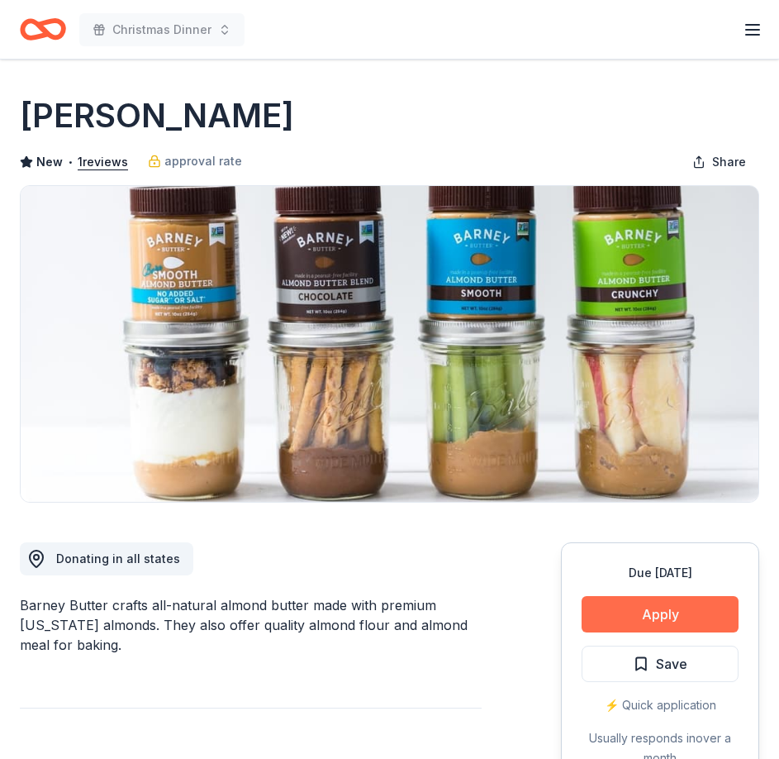
click at [675, 619] on button "Apply" at bounding box center [660, 614] width 157 height 36
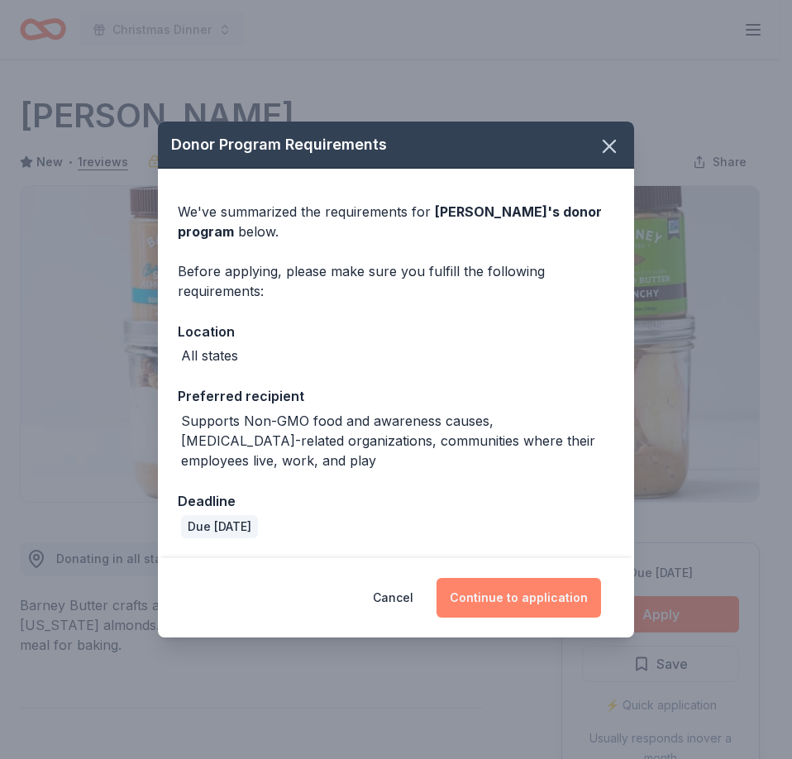
click at [507, 594] on button "Continue to application" at bounding box center [518, 598] width 164 height 40
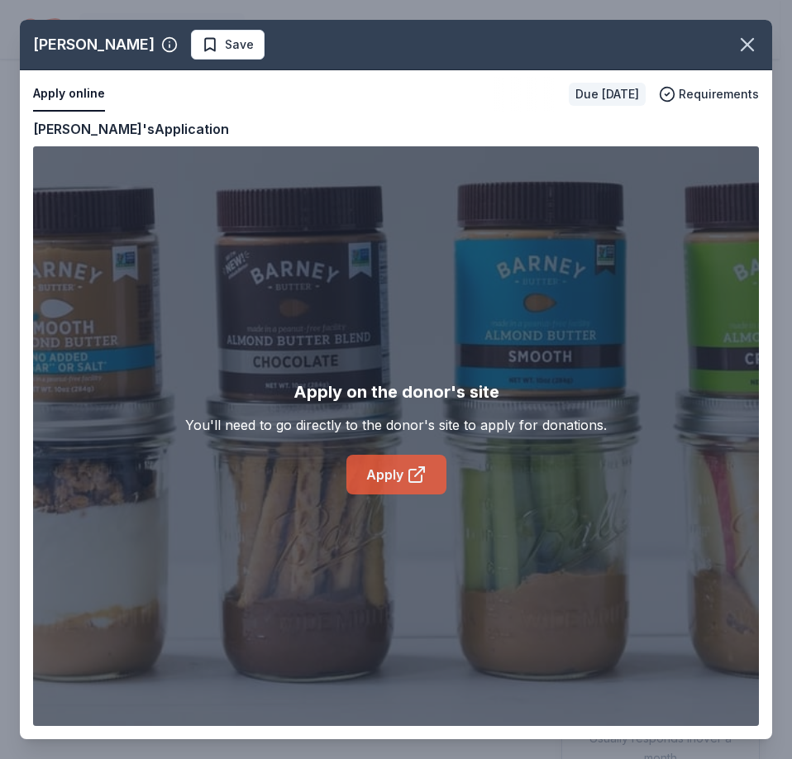
click at [414, 481] on icon at bounding box center [415, 475] width 12 height 12
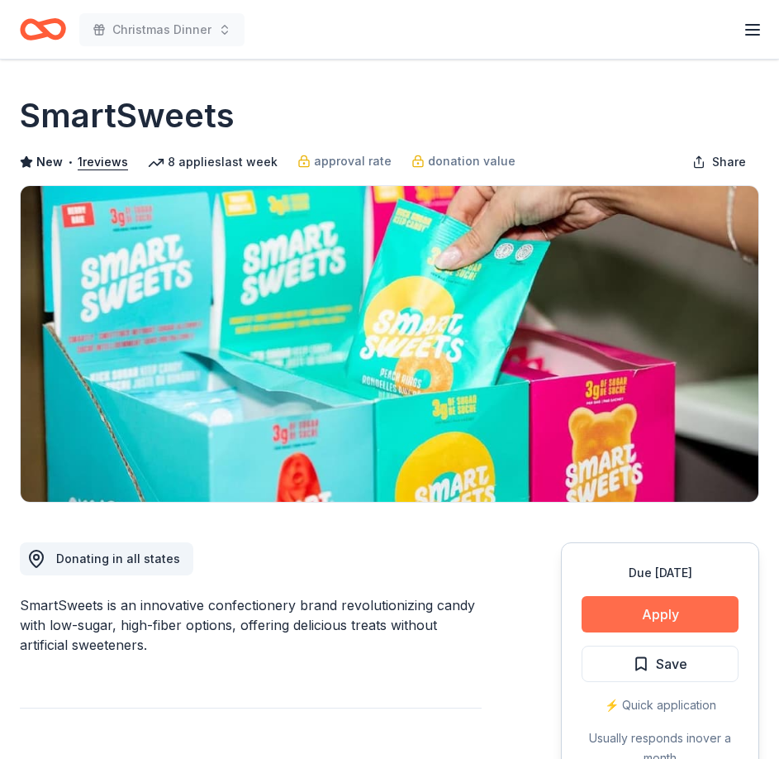
click at [671, 616] on button "Apply" at bounding box center [660, 614] width 157 height 36
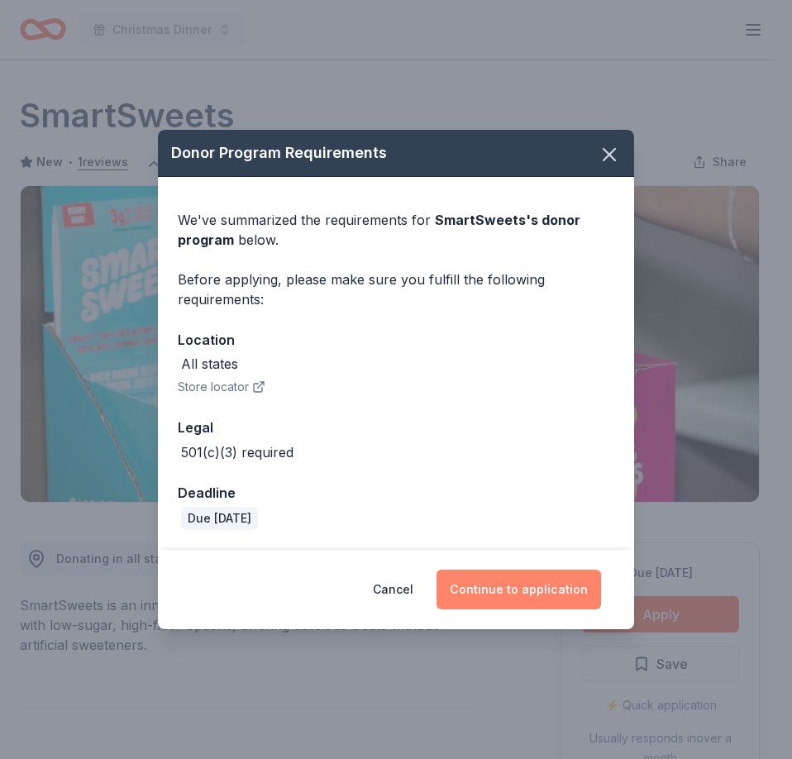
click at [469, 591] on button "Continue to application" at bounding box center [518, 589] width 164 height 40
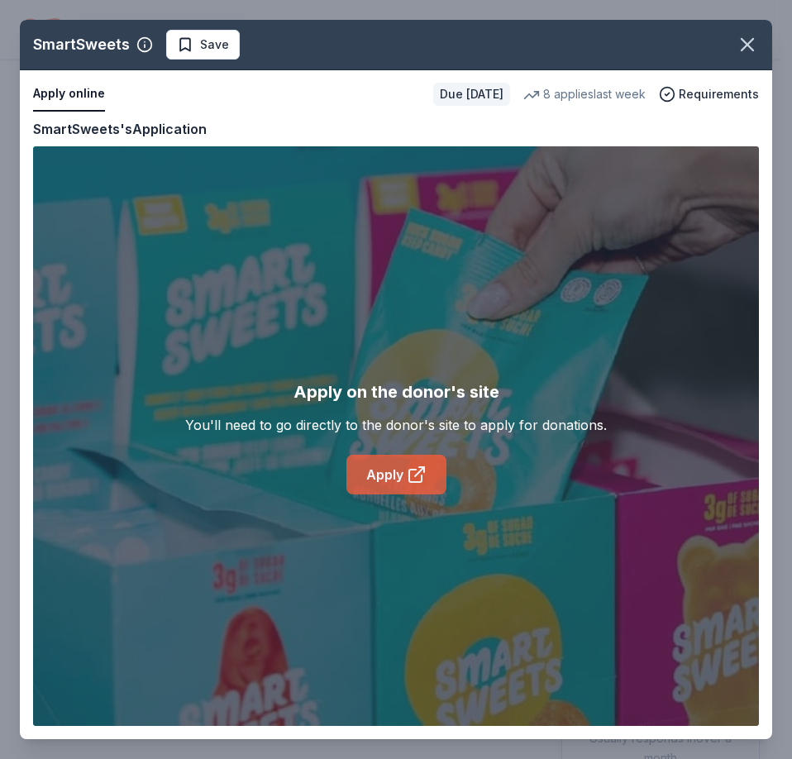
click at [387, 466] on link "Apply" at bounding box center [396, 475] width 100 height 40
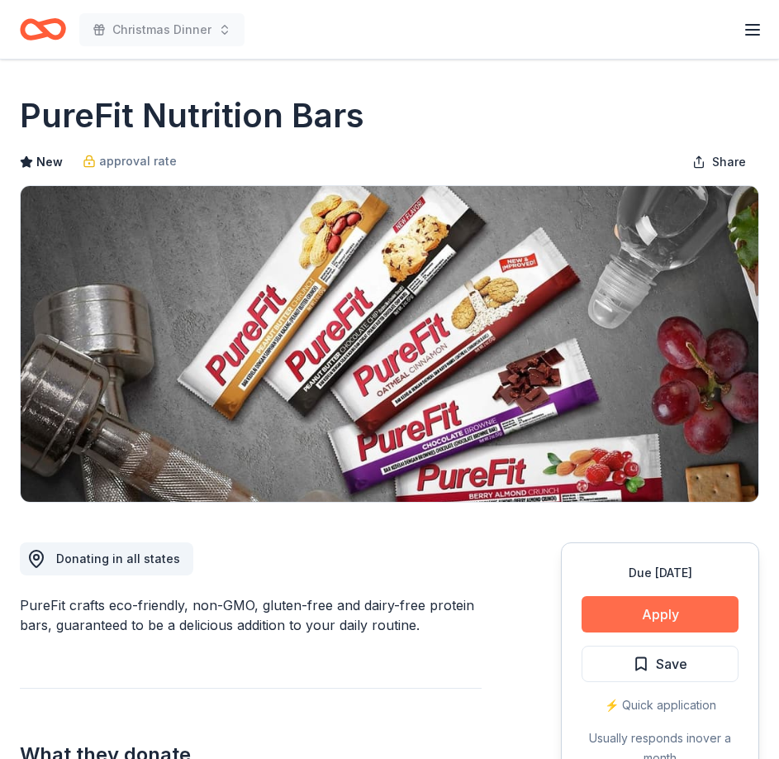
click at [660, 612] on button "Apply" at bounding box center [660, 614] width 157 height 36
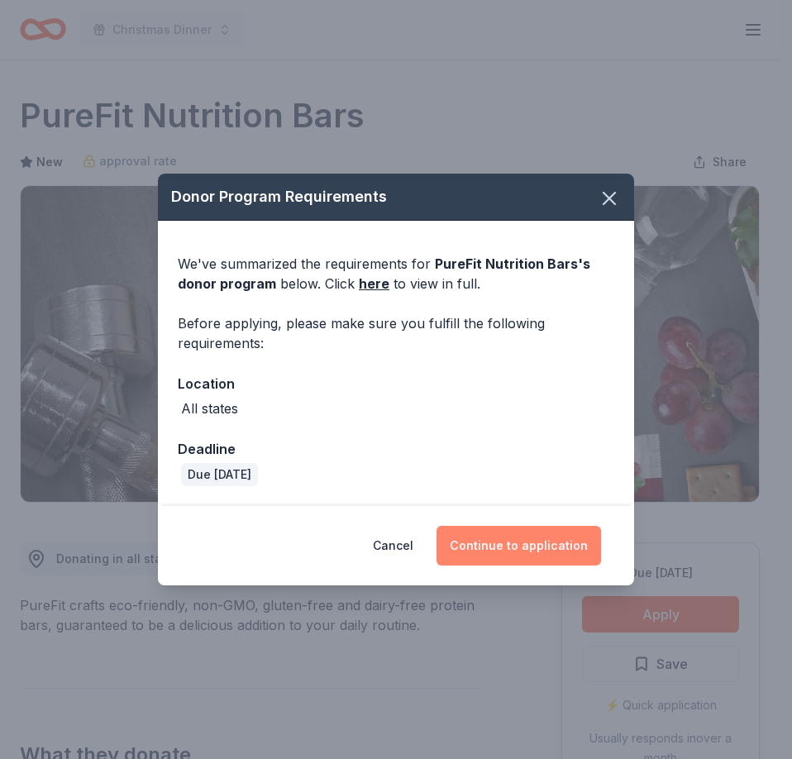
click at [508, 552] on button "Continue to application" at bounding box center [518, 546] width 164 height 40
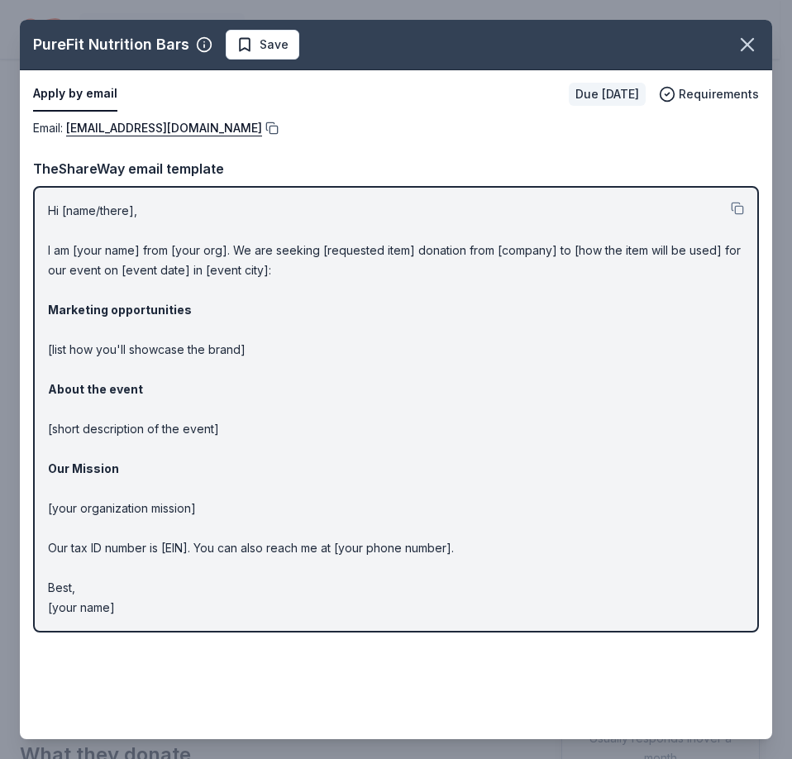
click at [262, 126] on button at bounding box center [270, 127] width 17 height 13
